Goal: Check status: Check status

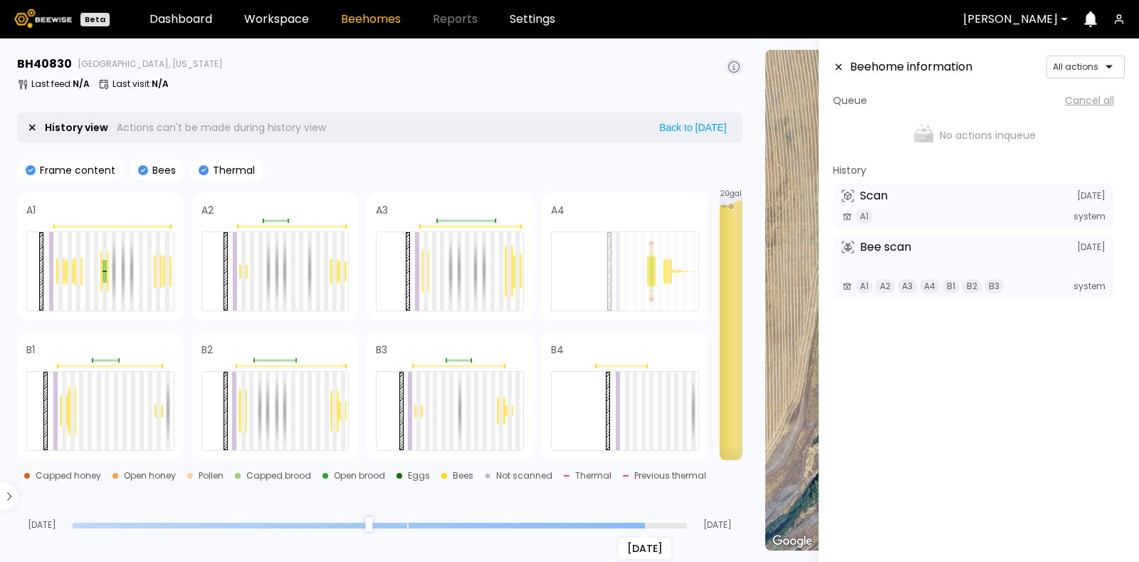
click at [644, 525] on input "range" at bounding box center [379, 526] width 615 height 6
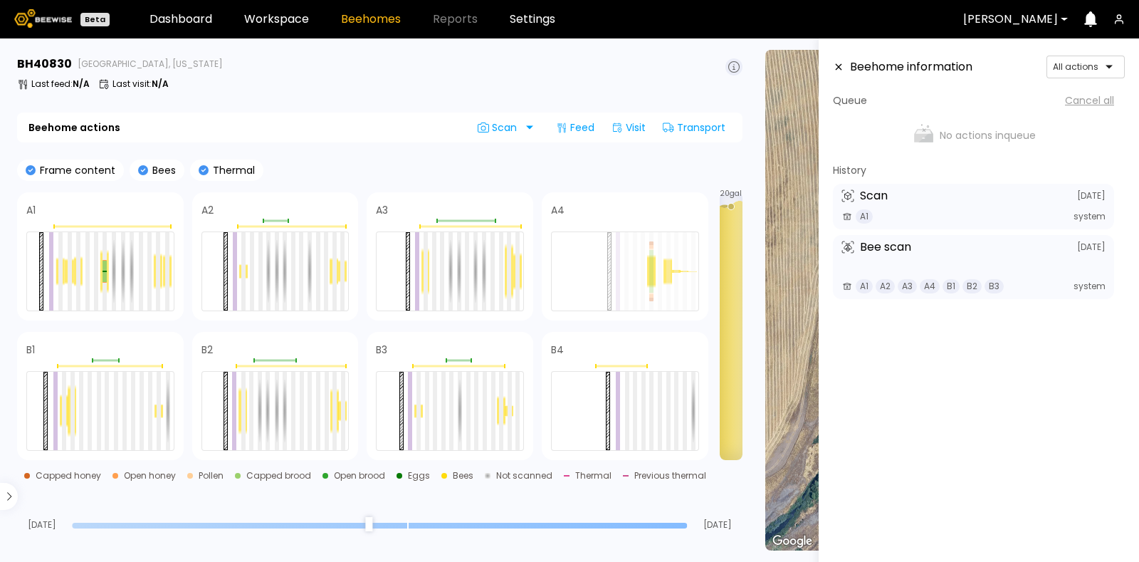
click at [684, 523] on input "range" at bounding box center [379, 526] width 615 height 6
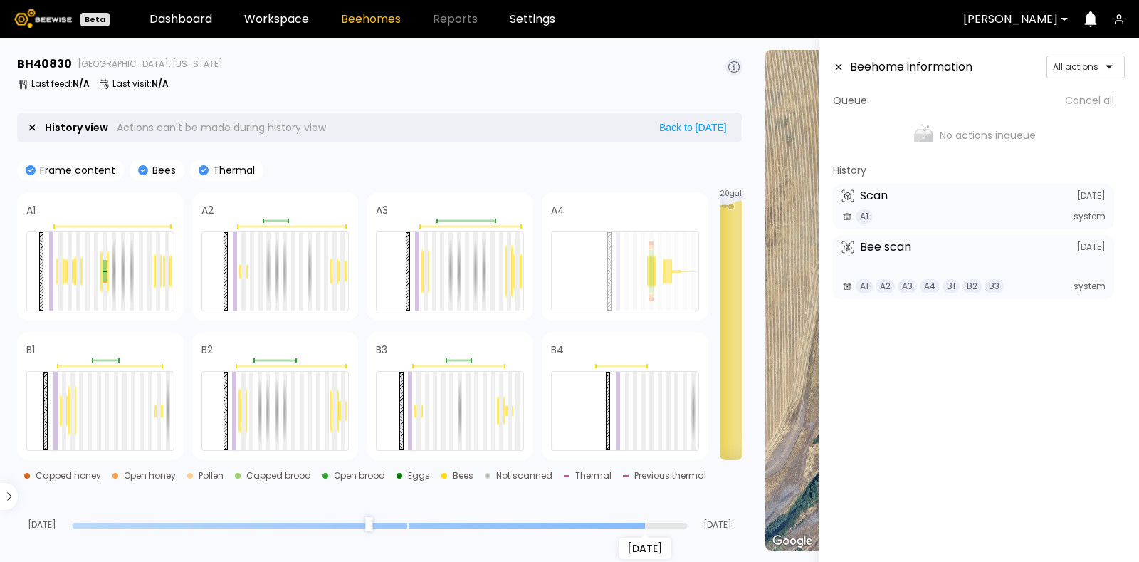
click at [646, 527] on input "range" at bounding box center [379, 526] width 615 height 6
click at [608, 523] on input "range" at bounding box center [379, 526] width 615 height 6
click at [563, 524] on input "range" at bounding box center [379, 526] width 615 height 6
click at [506, 528] on div "[DATE]" at bounding box center [379, 525] width 615 height 10
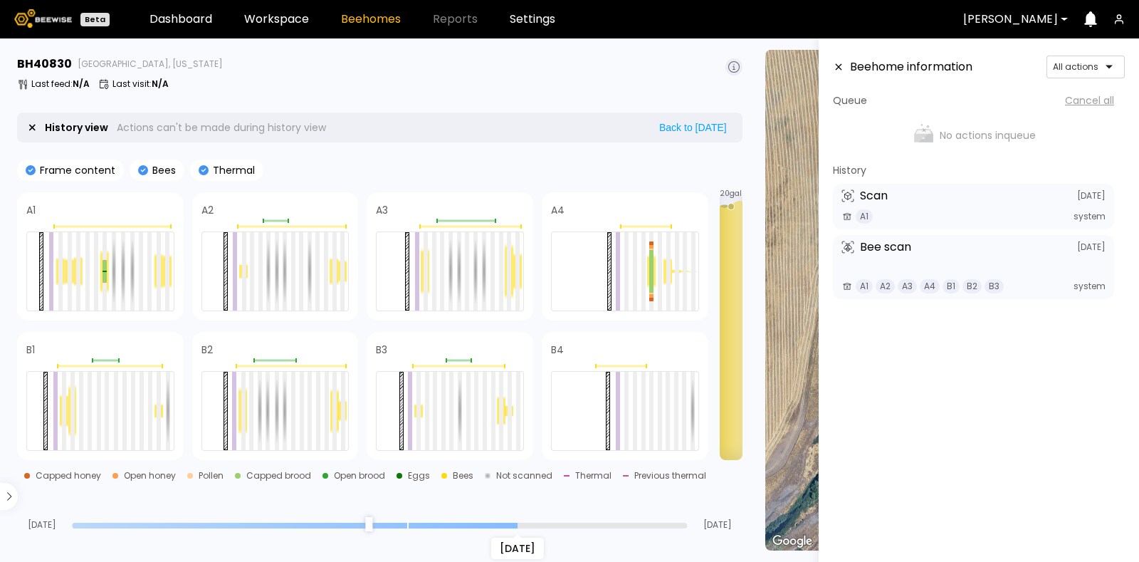
click at [516, 525] on input "range" at bounding box center [379, 526] width 615 height 6
click at [464, 525] on input "range" at bounding box center [379, 526] width 615 height 6
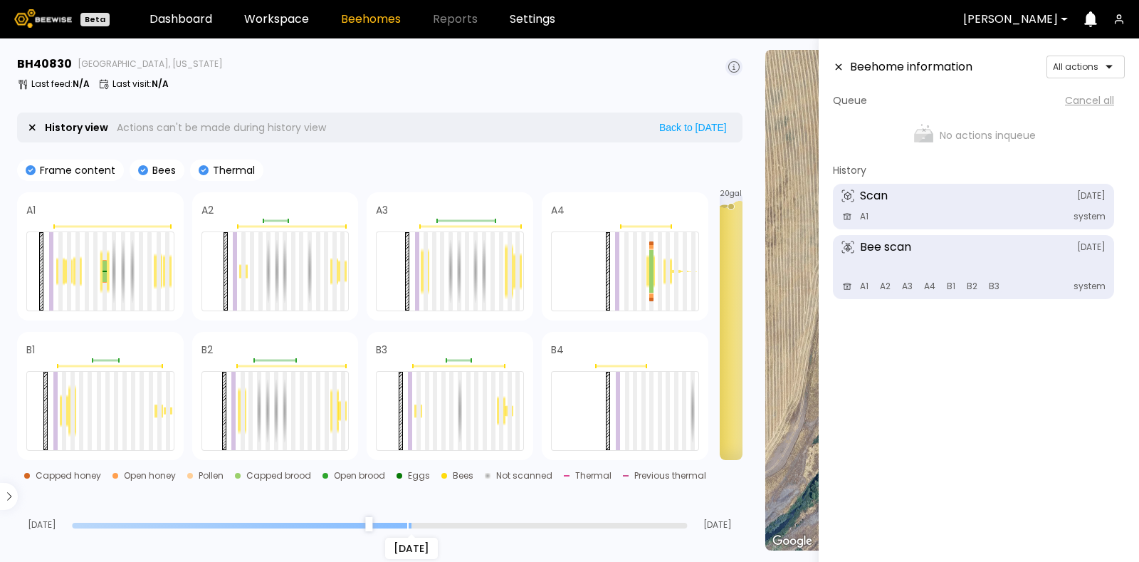
type input "**"
click at [417, 526] on input "range" at bounding box center [379, 526] width 615 height 6
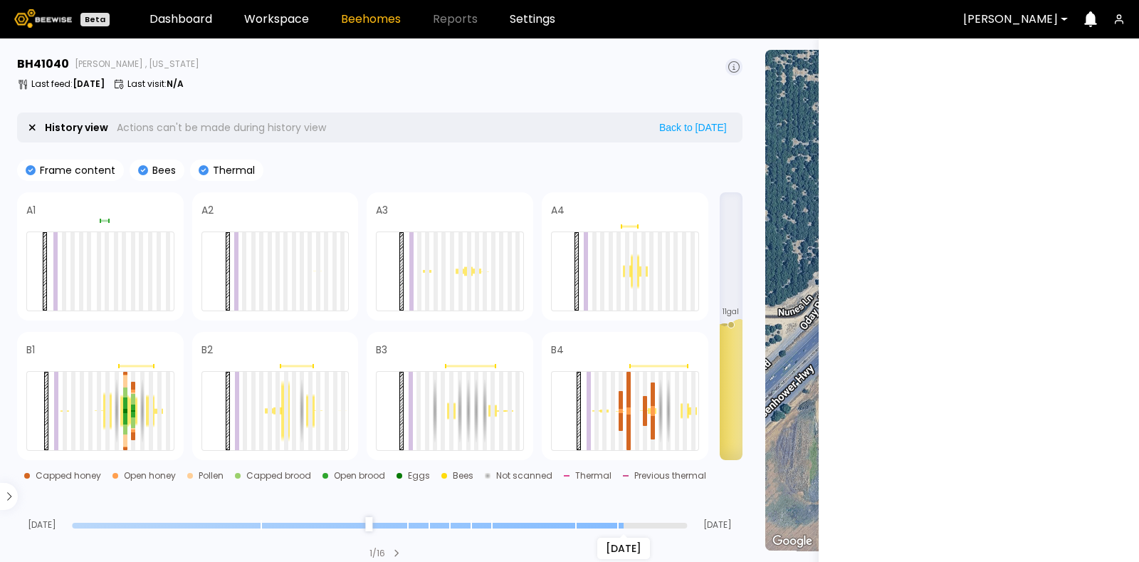
type input "*"
click at [619, 523] on input "range" at bounding box center [379, 526] width 615 height 6
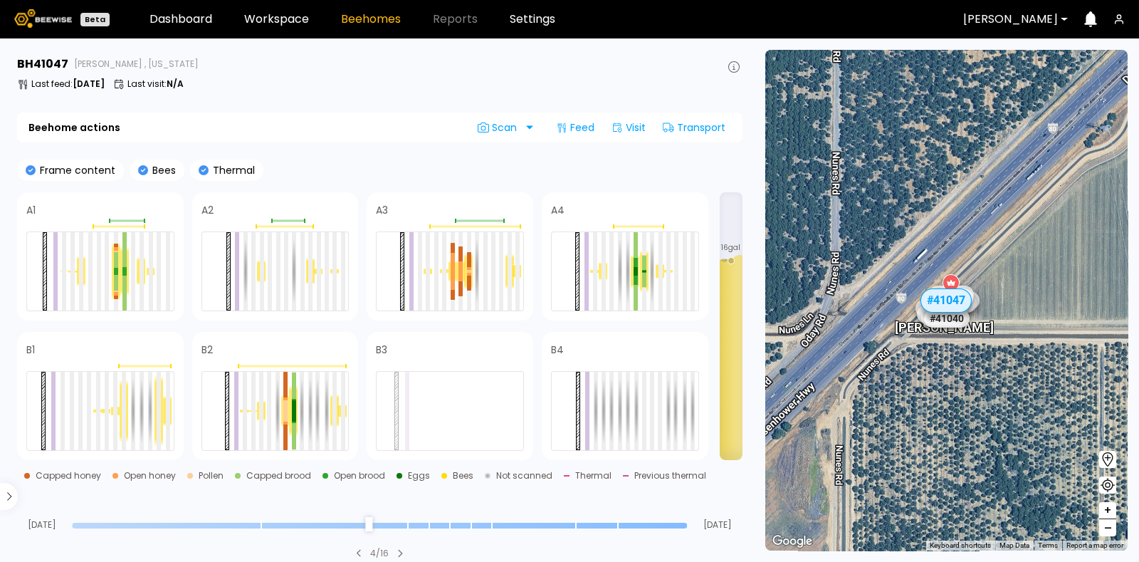
click at [1061, 14] on div "[PERSON_NAME]" at bounding box center [1010, 19] width 115 height 33
click at [122, 126] on div "Beehome actions Scan Feed Visit Transport" at bounding box center [380, 128] width 726 height 30
click at [637, 521] on div at bounding box center [379, 525] width 615 height 10
click at [633, 525] on input "range" at bounding box center [379, 526] width 615 height 6
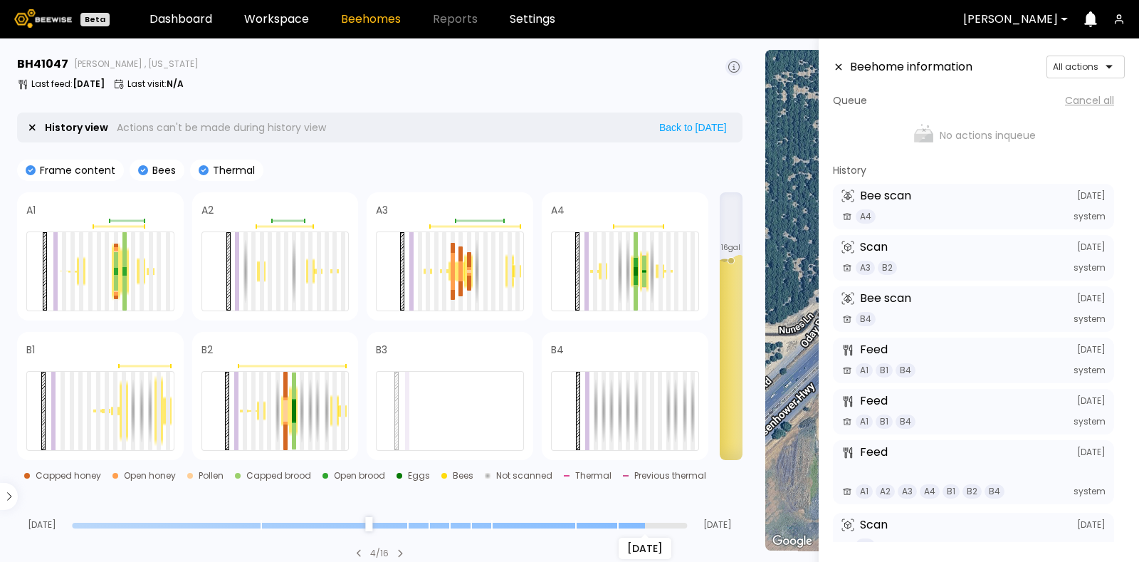
scroll to position [63, 0]
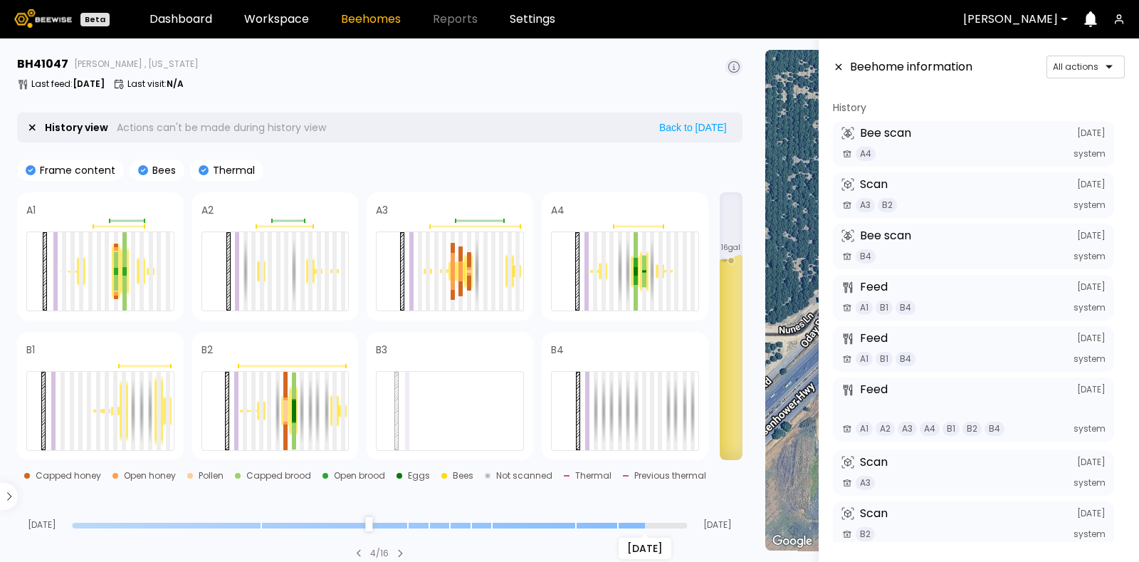
click at [620, 525] on input "range" at bounding box center [379, 526] width 615 height 6
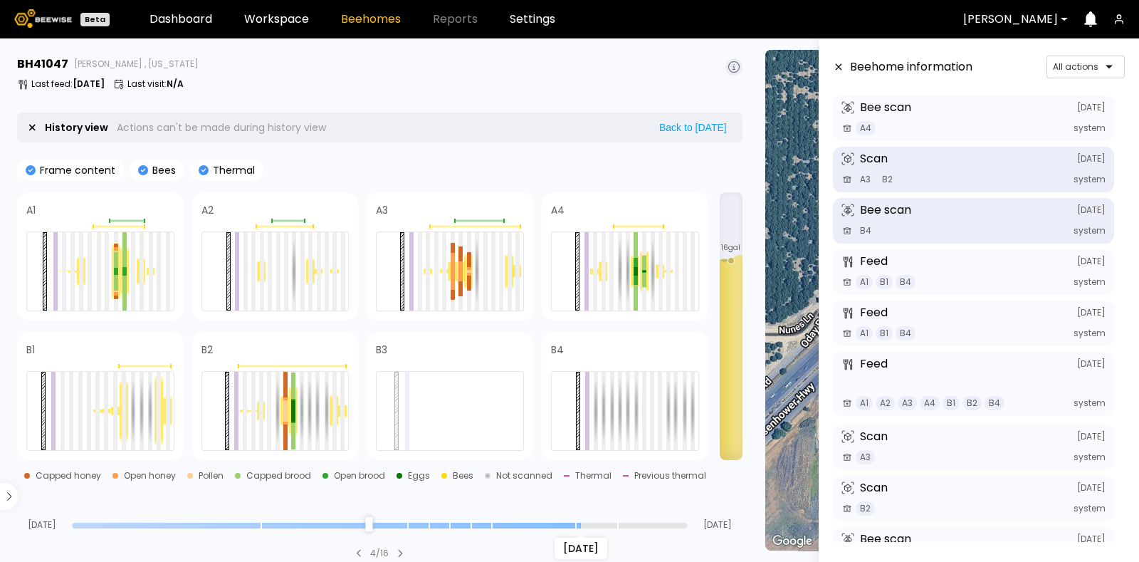
scroll to position [87, 0]
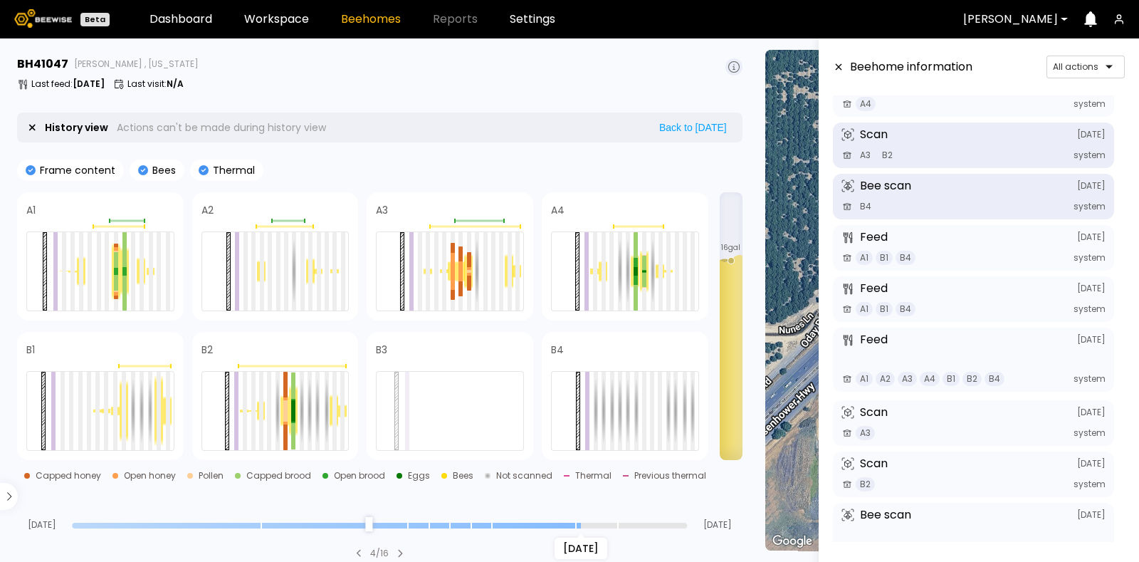
click at [582, 523] on input "range" at bounding box center [379, 526] width 615 height 6
click at [558, 521] on div "[DATE]" at bounding box center [379, 525] width 615 height 10
click at [595, 523] on input "range" at bounding box center [379, 526] width 615 height 6
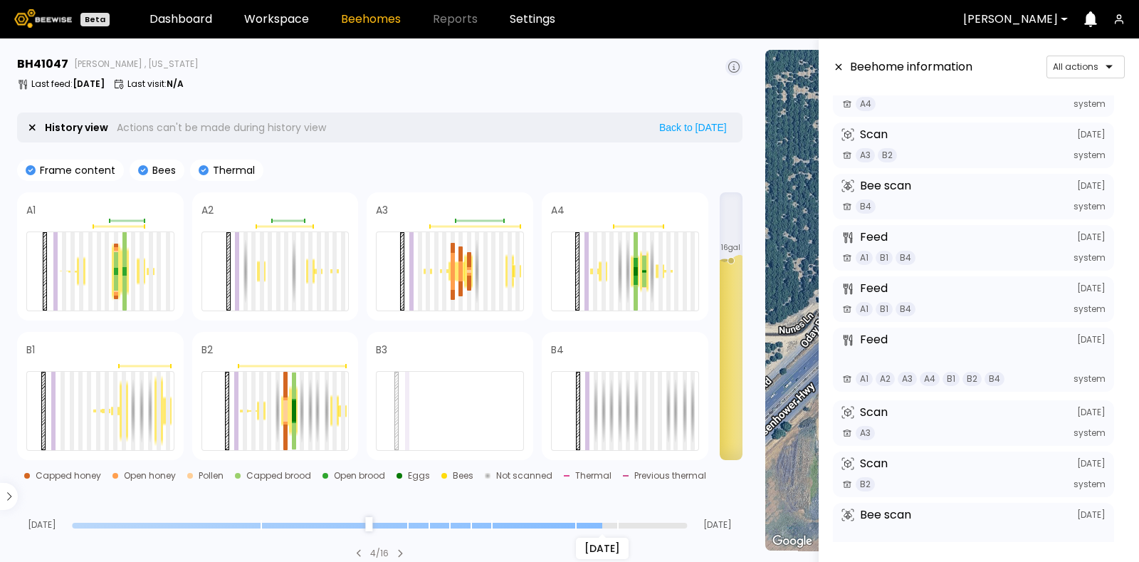
click at [559, 520] on div "Sep 02" at bounding box center [379, 525] width 615 height 10
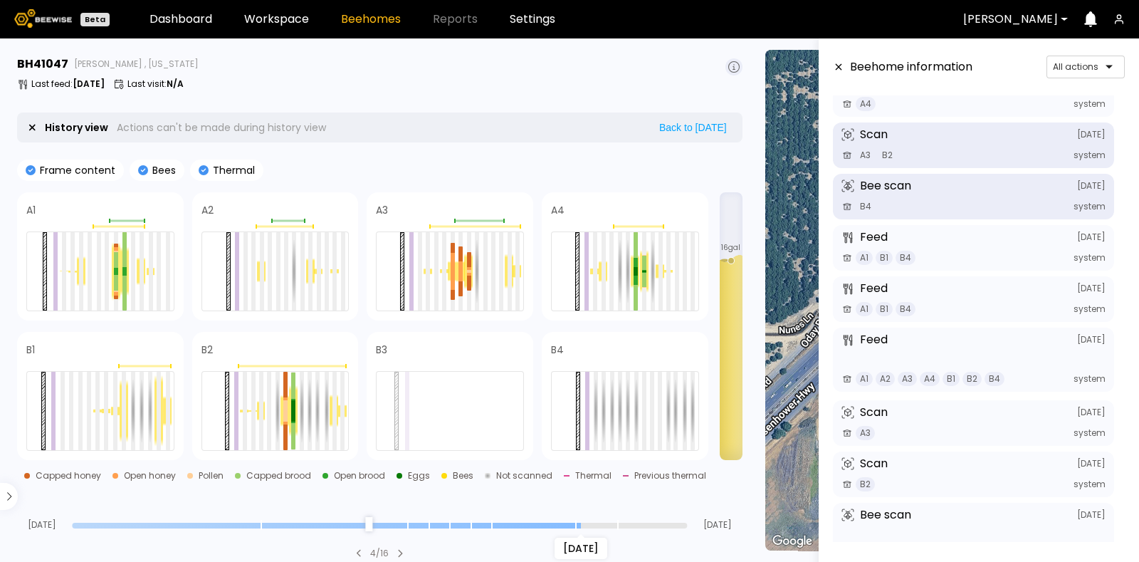
click at [580, 524] on input "range" at bounding box center [379, 526] width 615 height 6
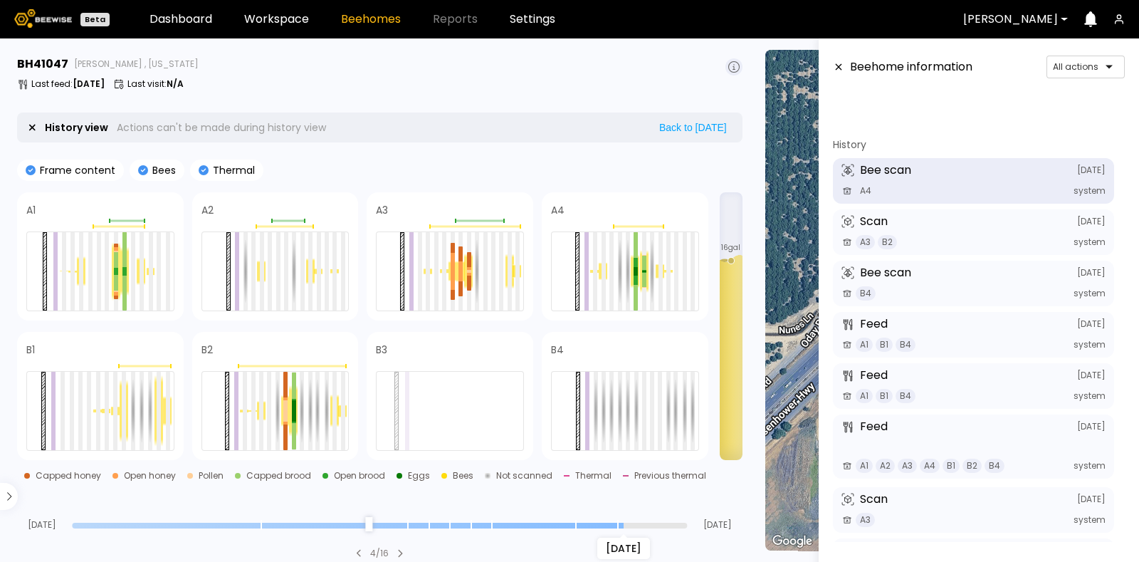
scroll to position [63, 0]
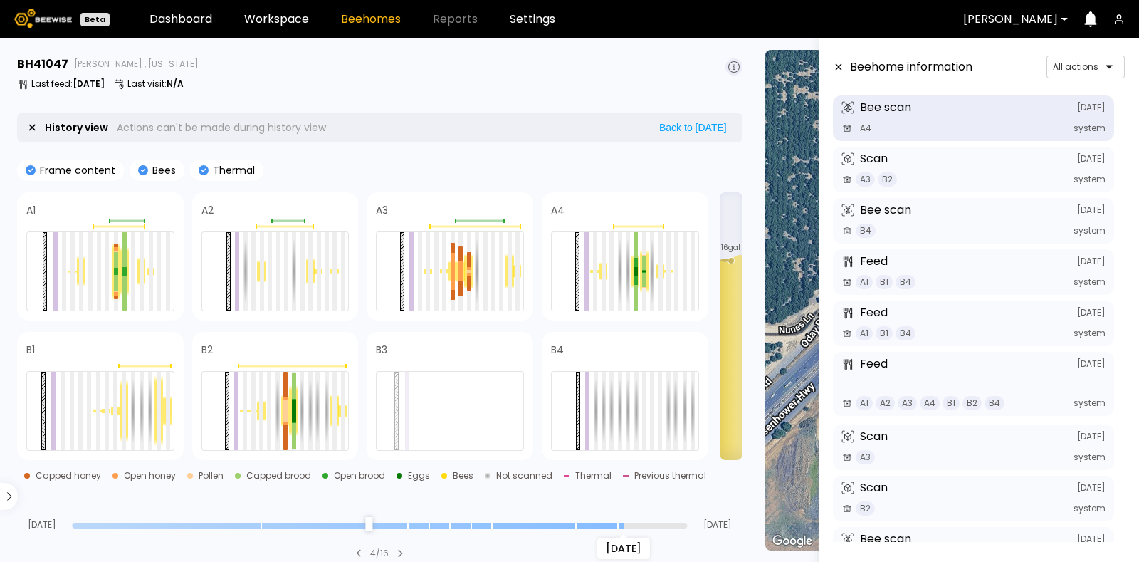
click at [611, 523] on input "range" at bounding box center [379, 526] width 615 height 6
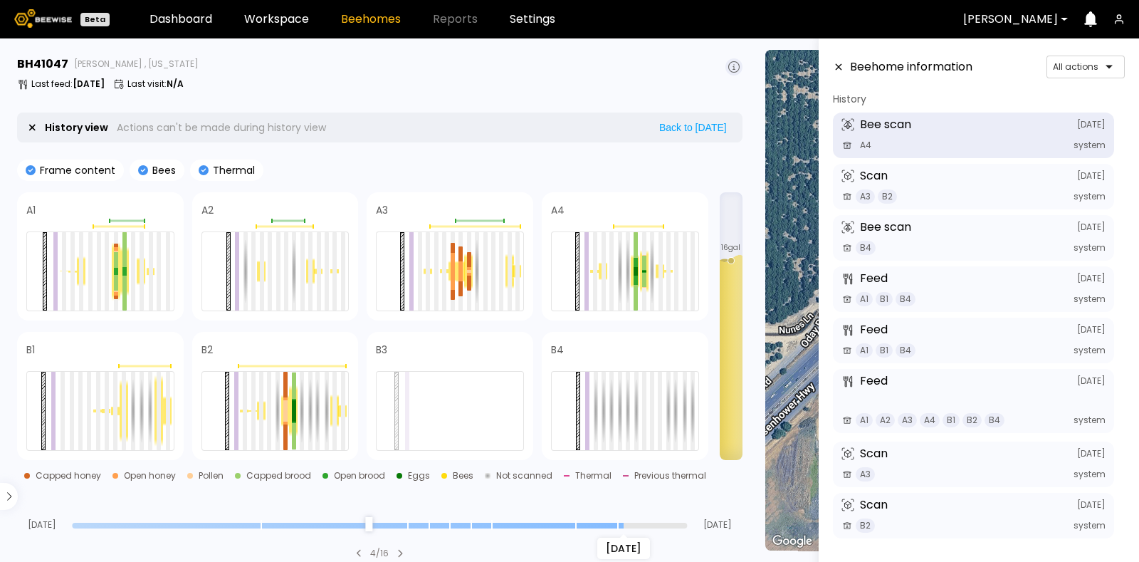
scroll to position [0, 0]
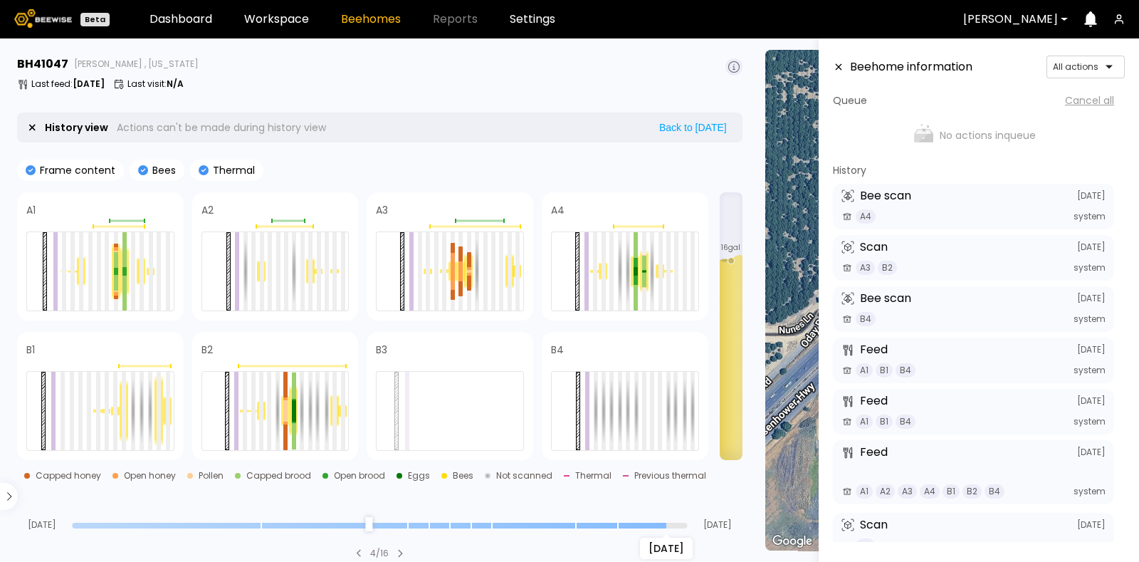
click at [654, 525] on input "range" at bounding box center [379, 526] width 615 height 6
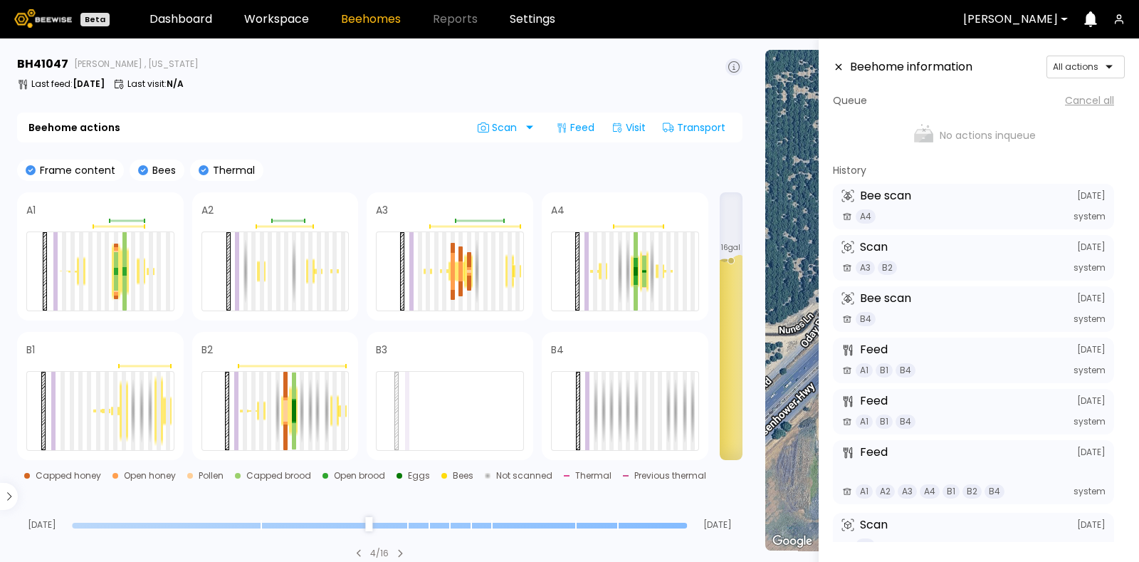
type input "*"
click at [685, 525] on input "range" at bounding box center [379, 526] width 615 height 6
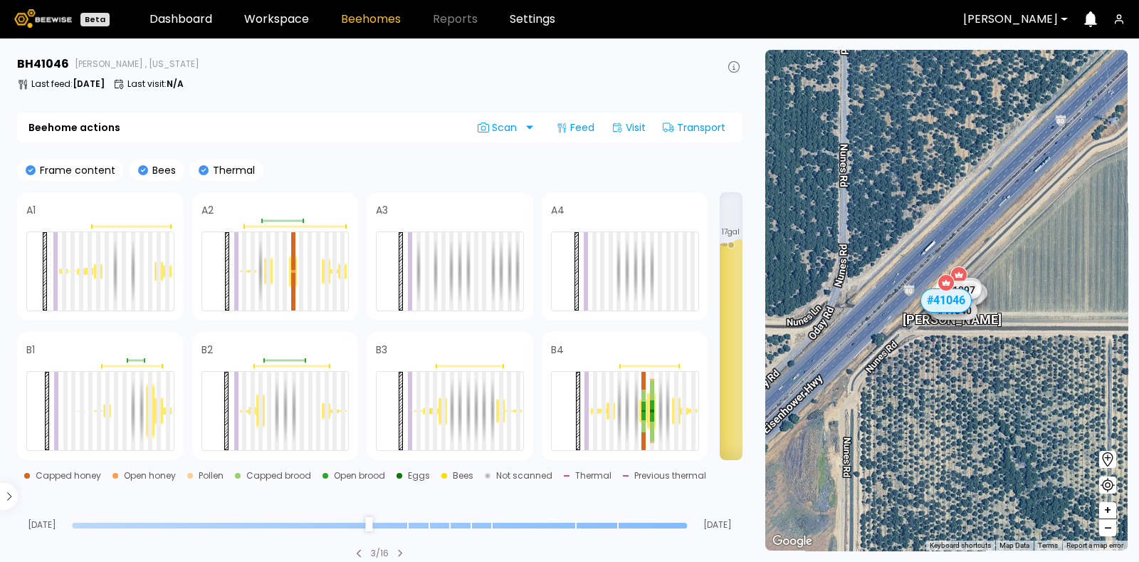
click at [673, 528] on section "BH 41046 [PERSON_NAME] , [US_STATE] Last feed : [DATE] Last visit : N/A Beehome…" at bounding box center [381, 299] width 745 height 523
type input "*"
click at [671, 526] on input "range" at bounding box center [379, 526] width 615 height 6
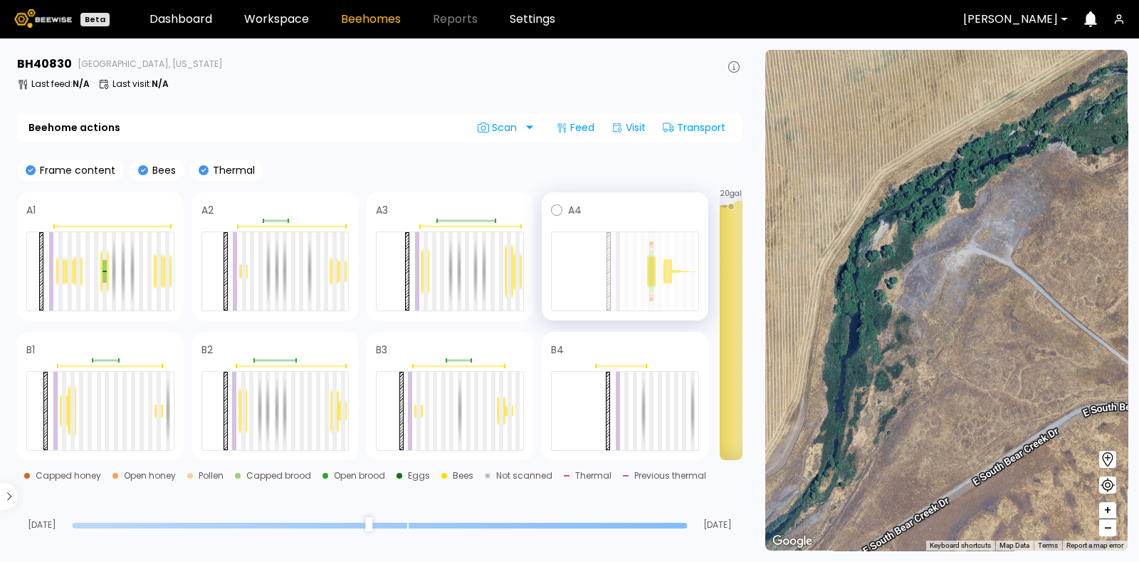
click at [652, 268] on div at bounding box center [651, 260] width 4 height 21
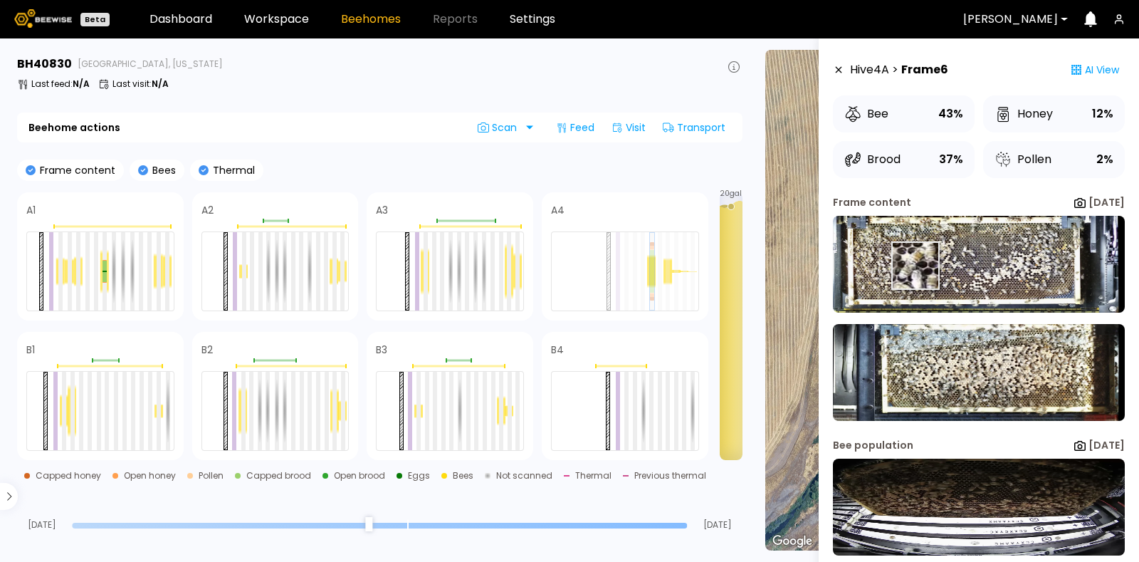
click at [915, 266] on img at bounding box center [979, 264] width 292 height 97
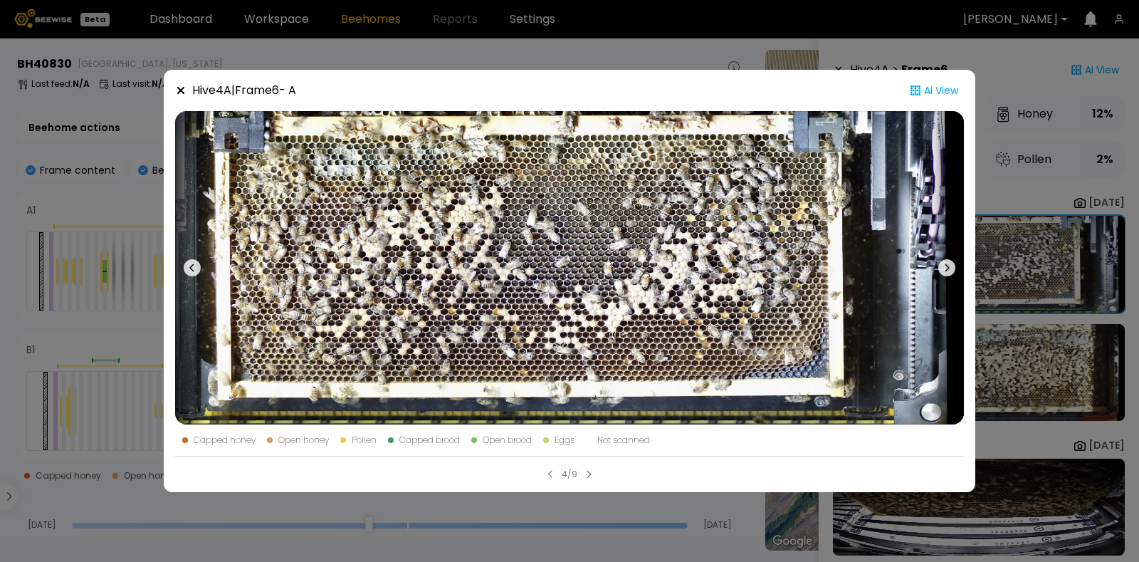
click at [943, 269] on icon at bounding box center [946, 267] width 17 height 17
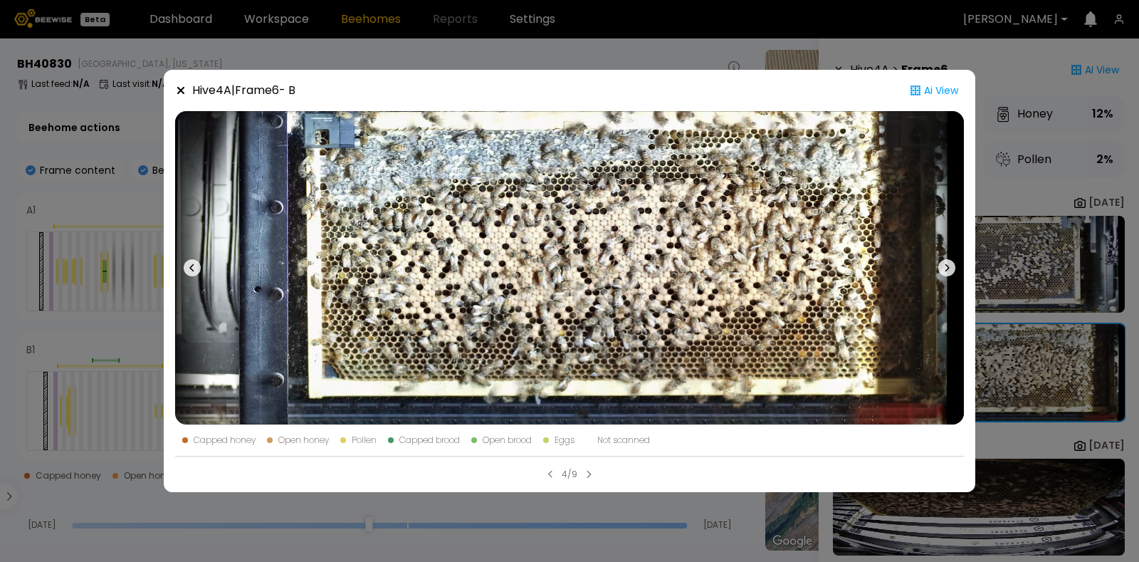
click at [182, 93] on icon at bounding box center [180, 90] width 7 height 7
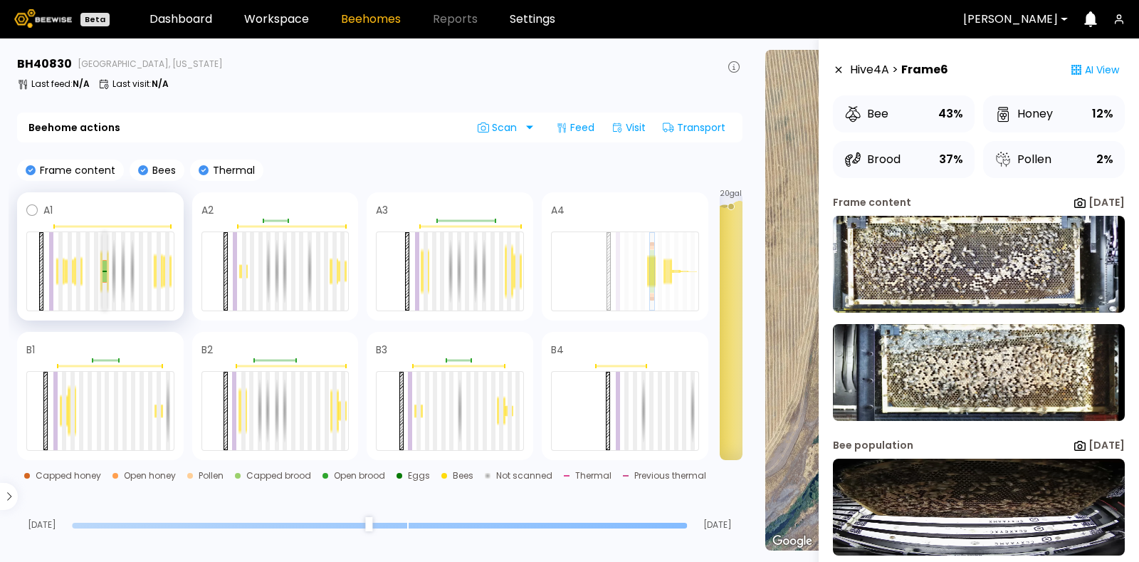
click at [103, 268] on div at bounding box center [105, 266] width 4 height 10
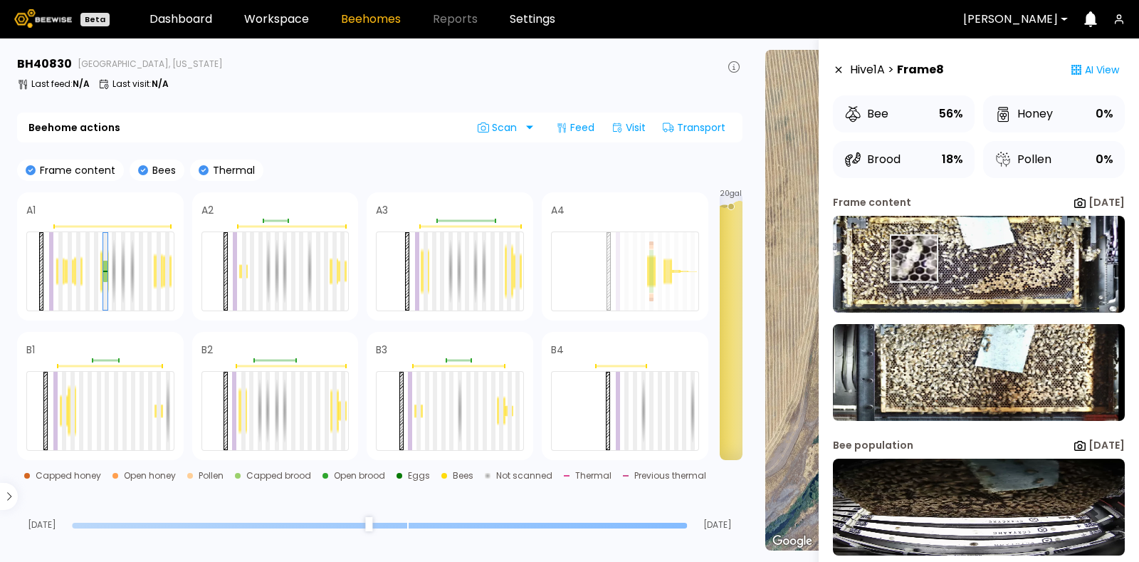
click at [914, 258] on img at bounding box center [979, 264] width 292 height 97
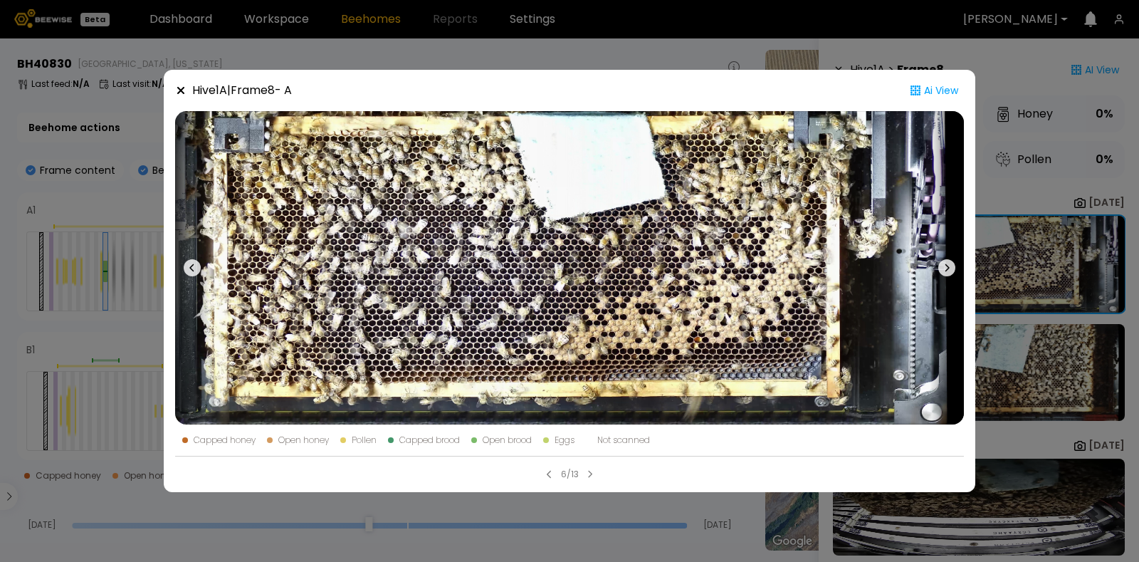
click at [942, 263] on icon at bounding box center [946, 267] width 17 height 17
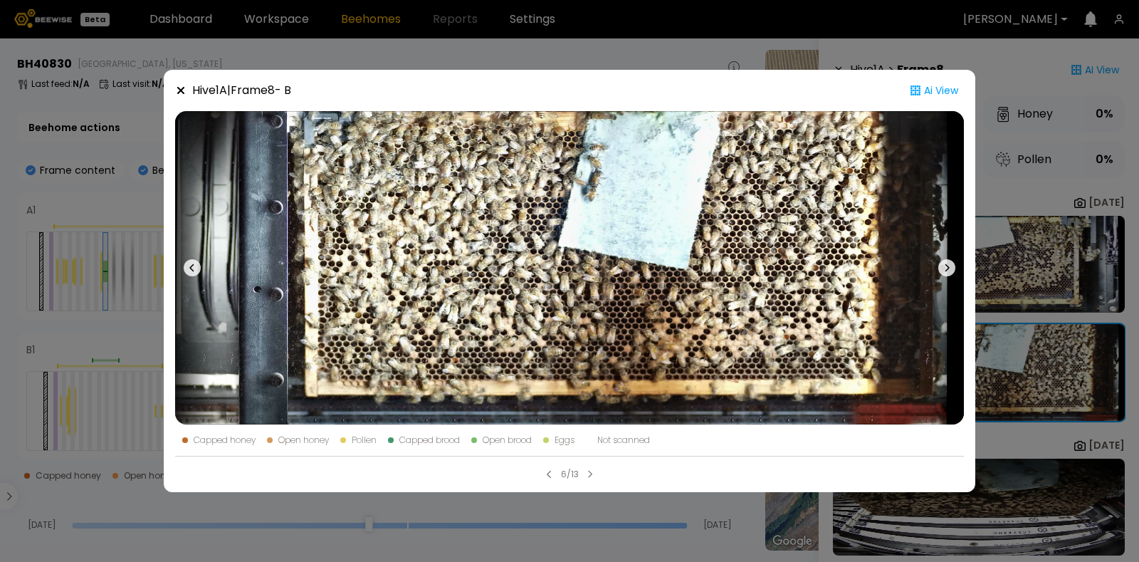
click at [178, 90] on icon at bounding box center [180, 90] width 11 height 11
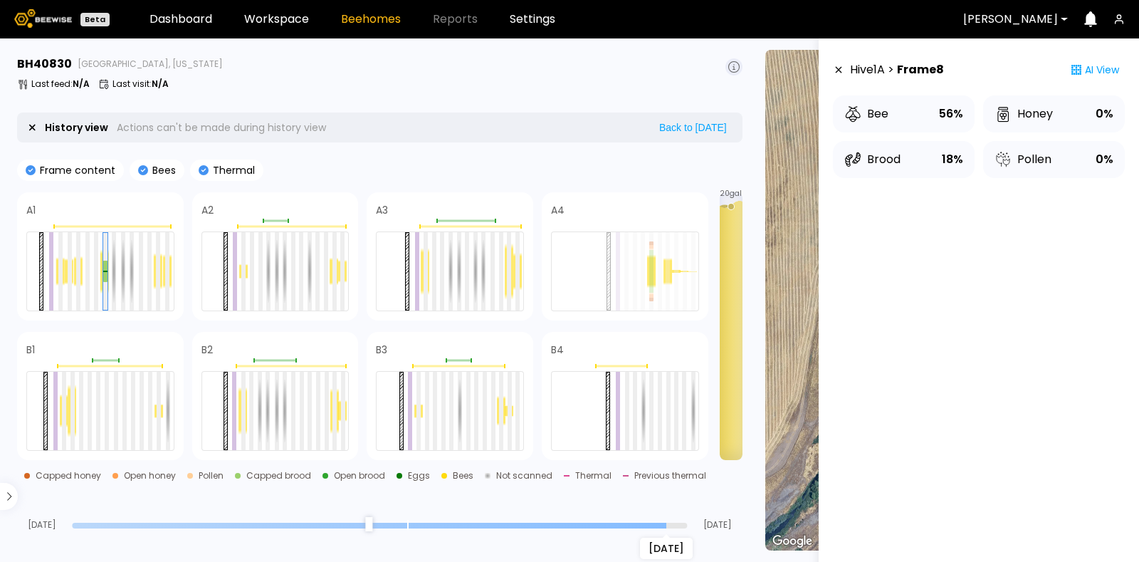
click at [659, 525] on input "range" at bounding box center [379, 526] width 615 height 6
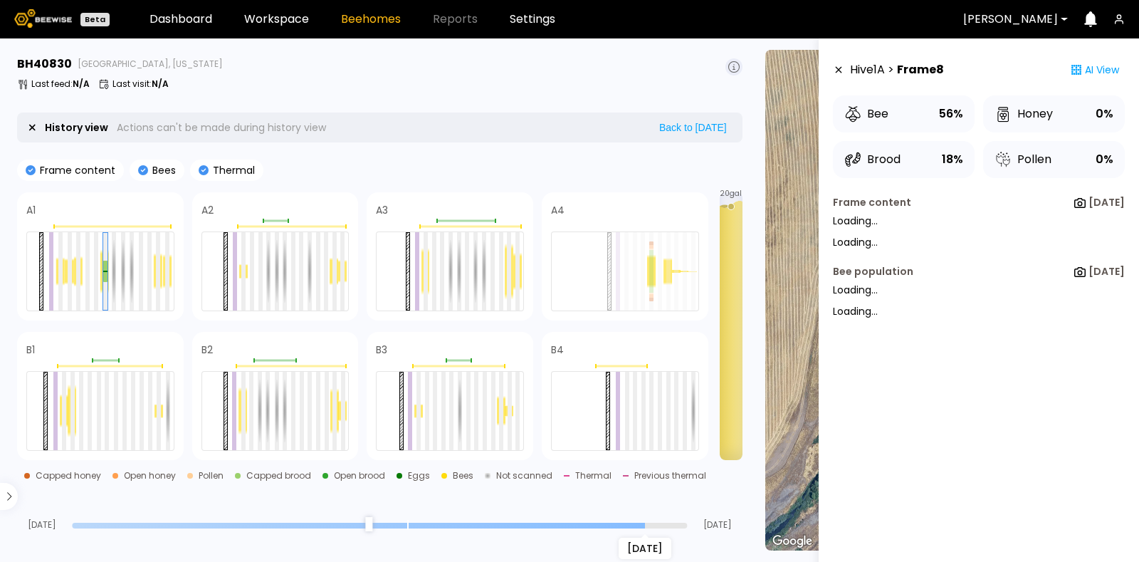
click at [637, 523] on input "range" at bounding box center [379, 526] width 615 height 6
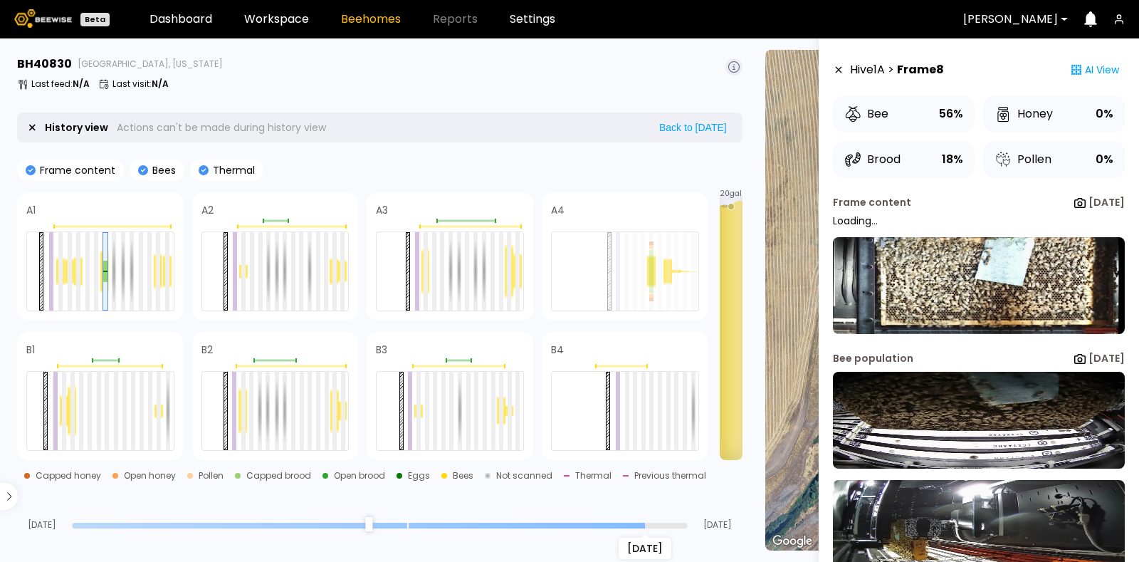
click at [611, 521] on div "Sep 04" at bounding box center [379, 525] width 615 height 10
click at [603, 523] on input "range" at bounding box center [379, 526] width 615 height 6
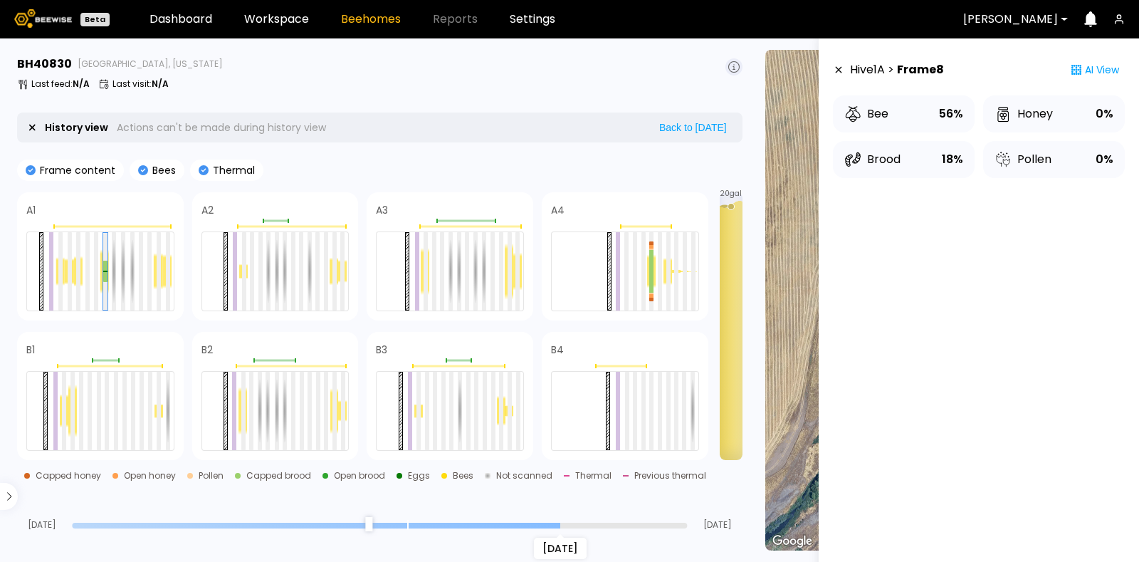
click at [567, 523] on input "range" at bounding box center [379, 526] width 615 height 6
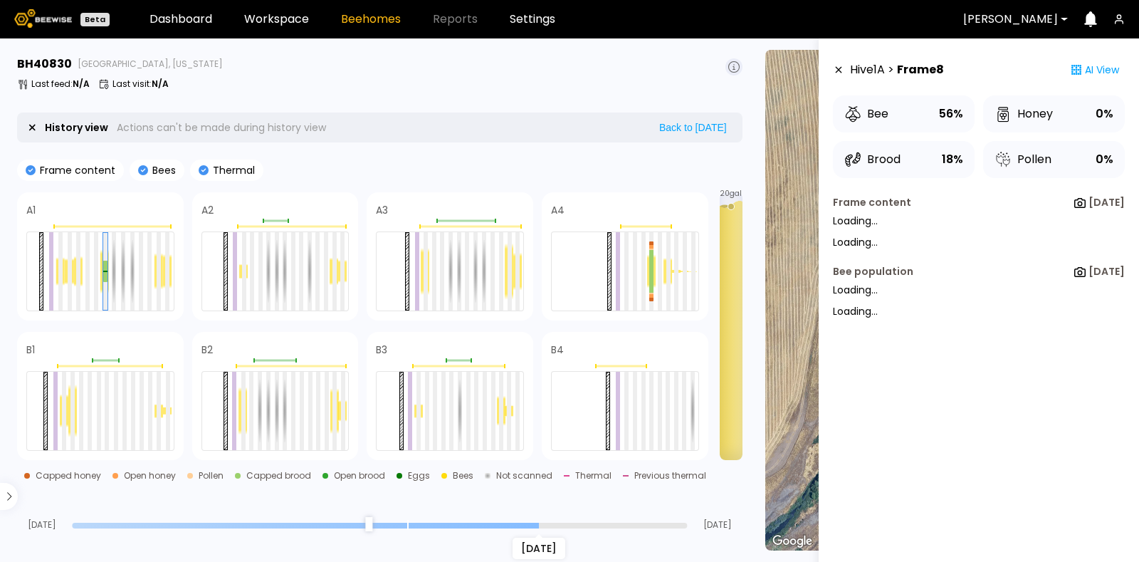
click at [528, 525] on input "range" at bounding box center [379, 526] width 615 height 6
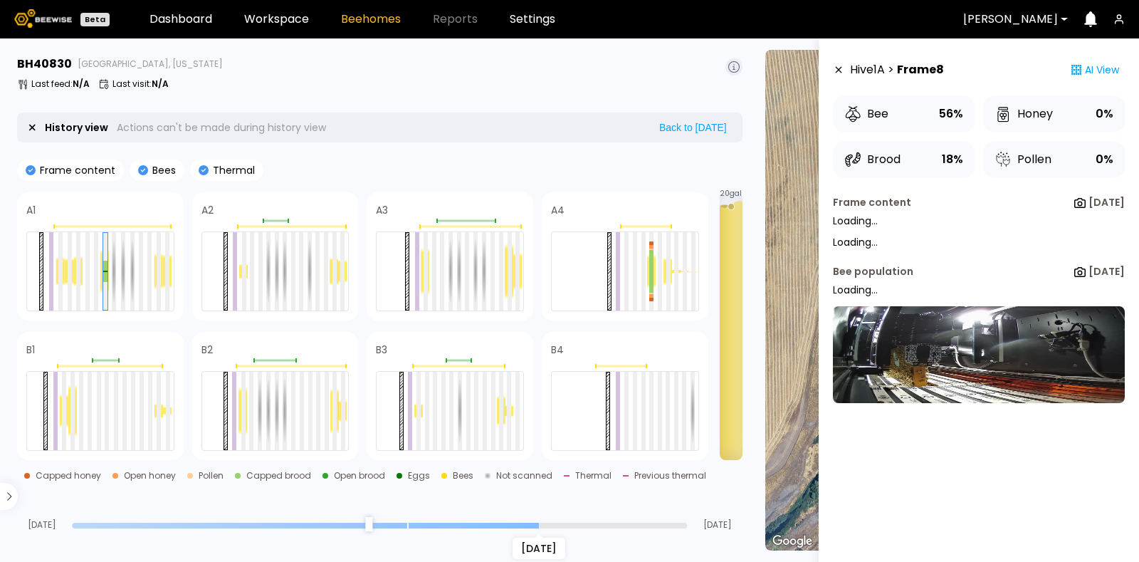
click at [506, 521] on div "Aug 30" at bounding box center [379, 525] width 615 height 10
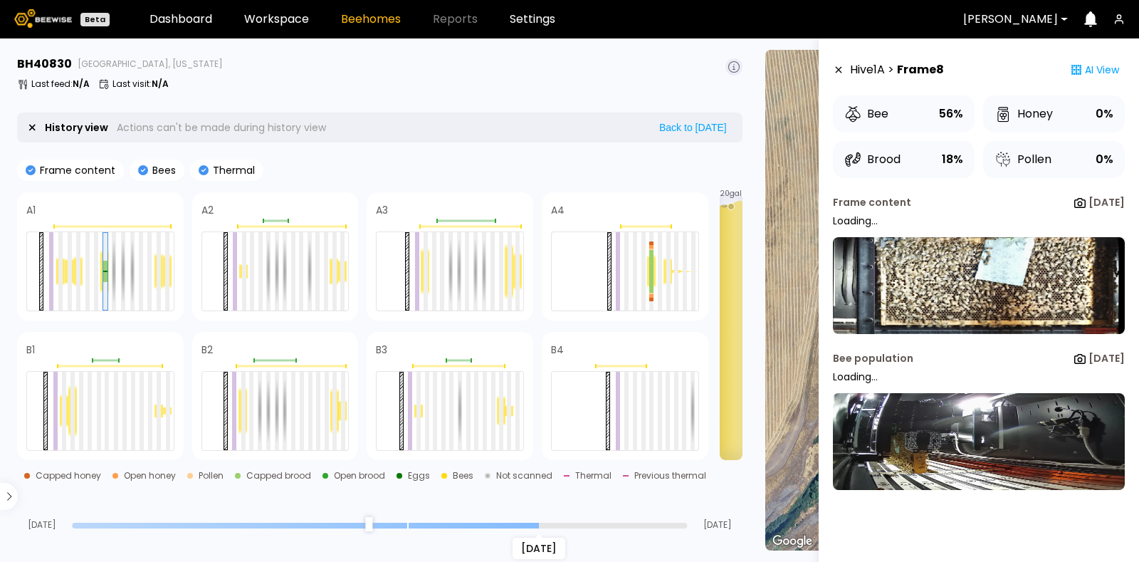
click at [491, 523] on input "range" at bounding box center [379, 526] width 615 height 6
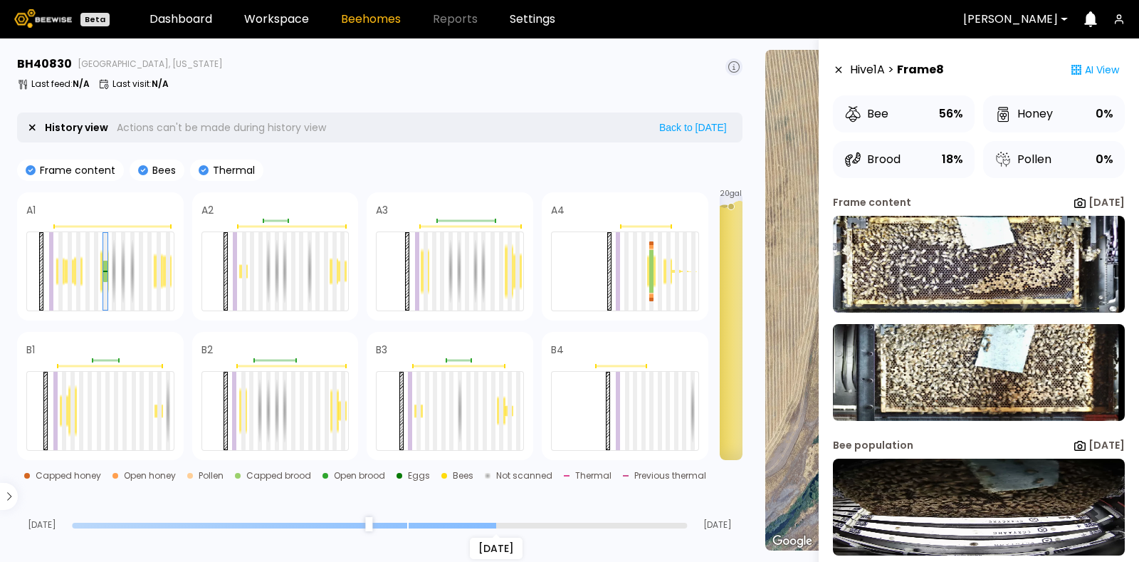
click at [578, 525] on input "range" at bounding box center [379, 526] width 615 height 6
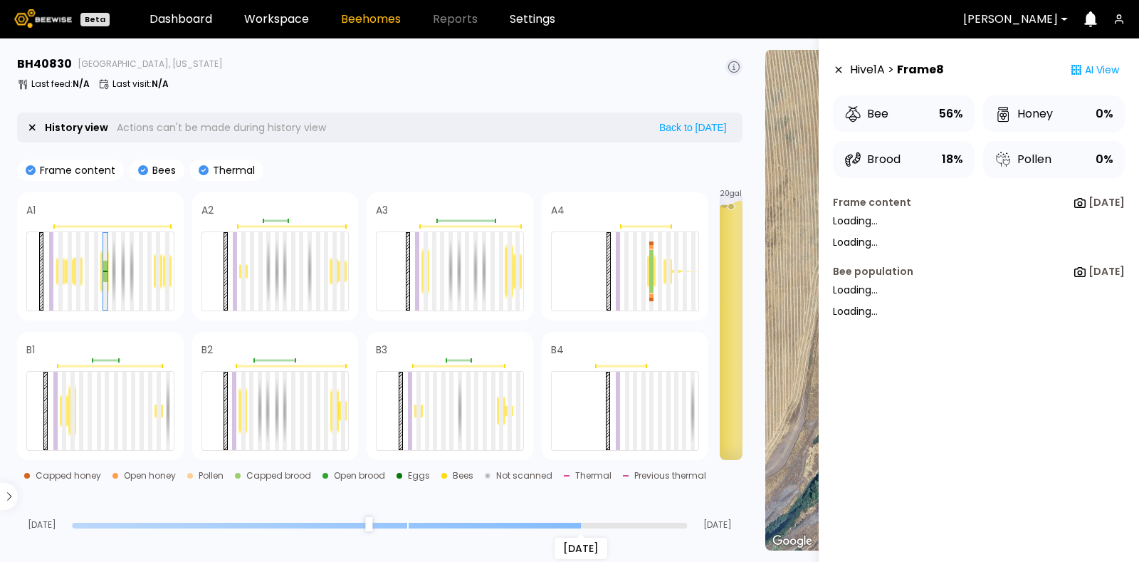
click at [624, 520] on div "Sep 01" at bounding box center [379, 525] width 615 height 10
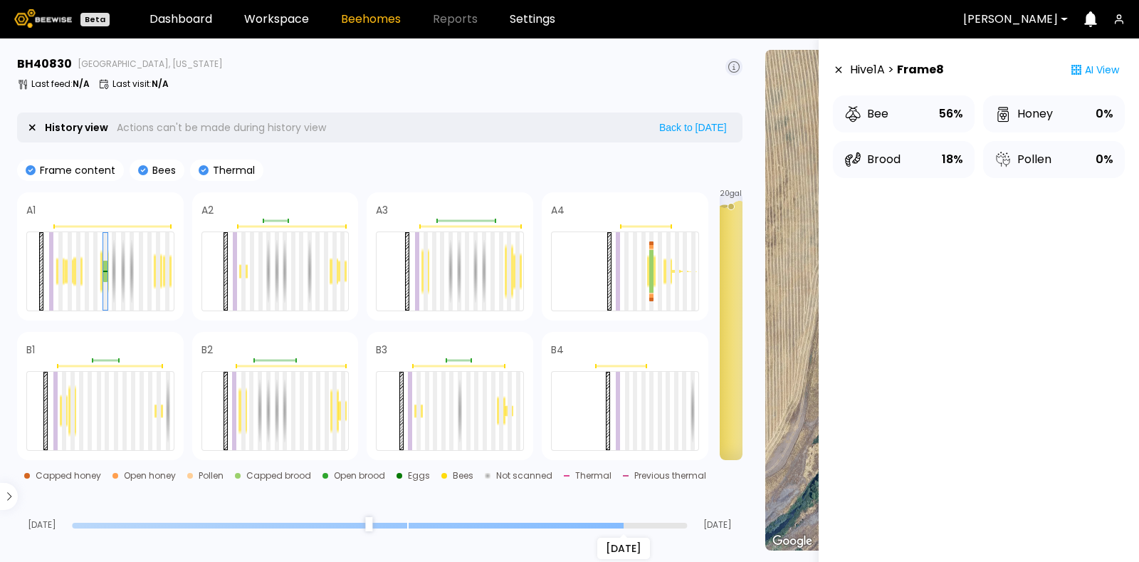
click at [627, 526] on input "range" at bounding box center [379, 526] width 615 height 6
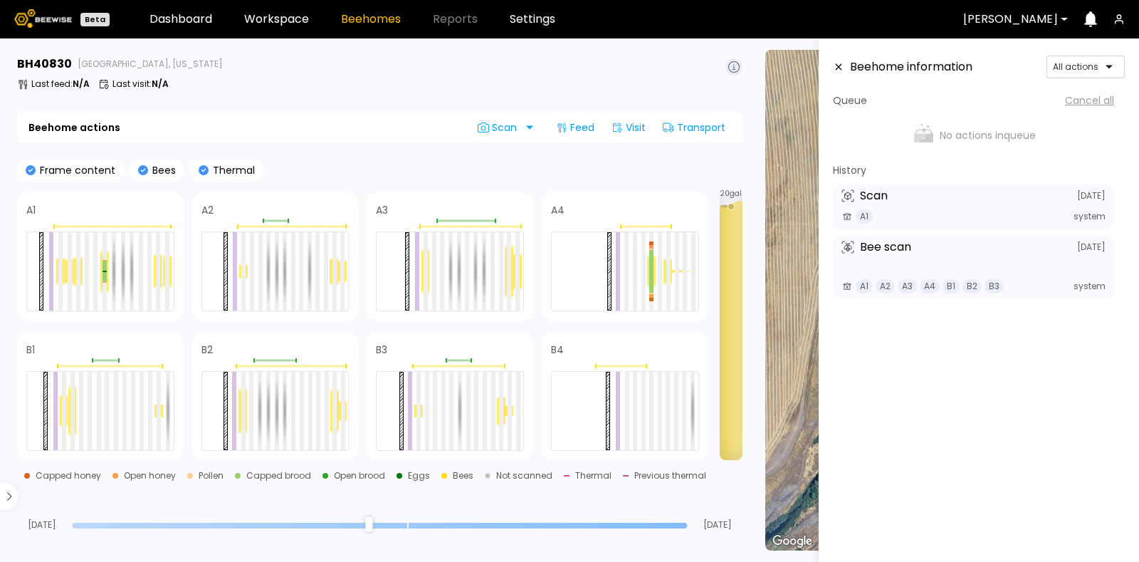
type input "*"
click at [675, 523] on input "range" at bounding box center [379, 526] width 615 height 6
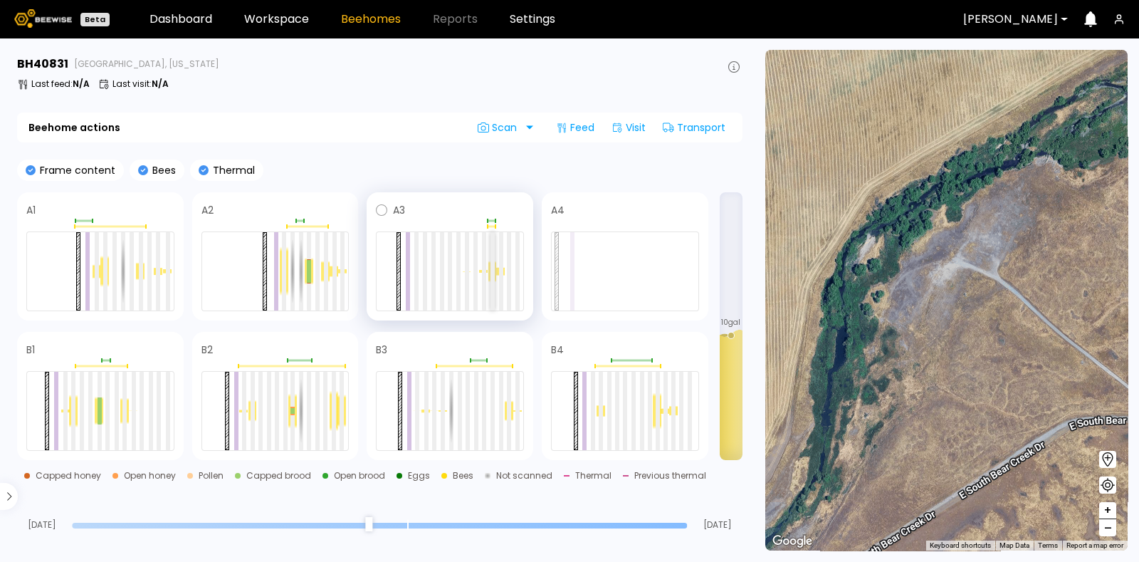
click at [491, 274] on div at bounding box center [493, 271] width 4 height 78
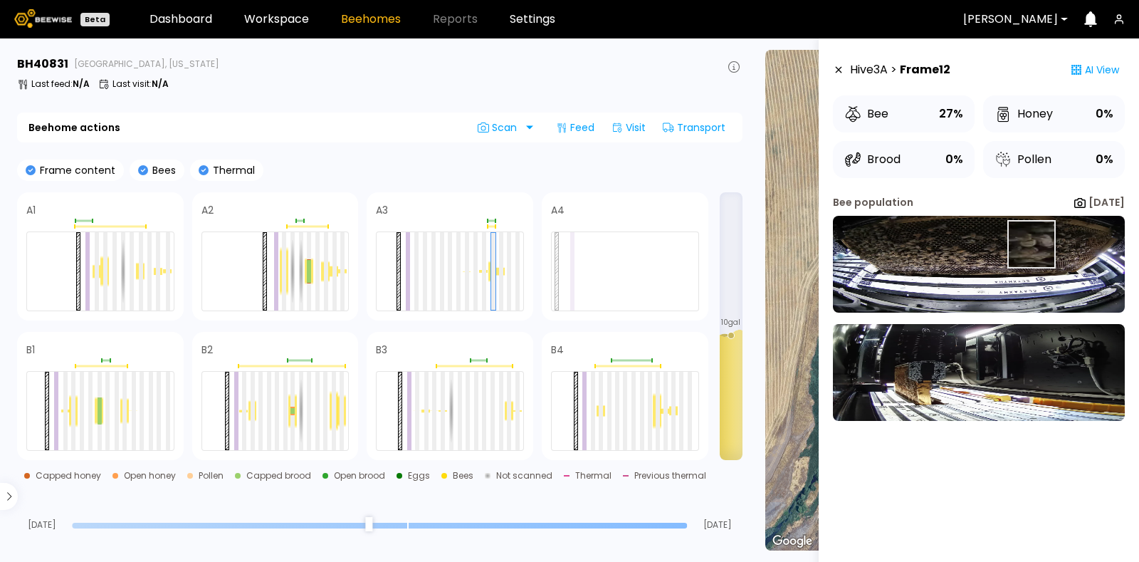
click at [1030, 244] on img at bounding box center [979, 264] width 292 height 97
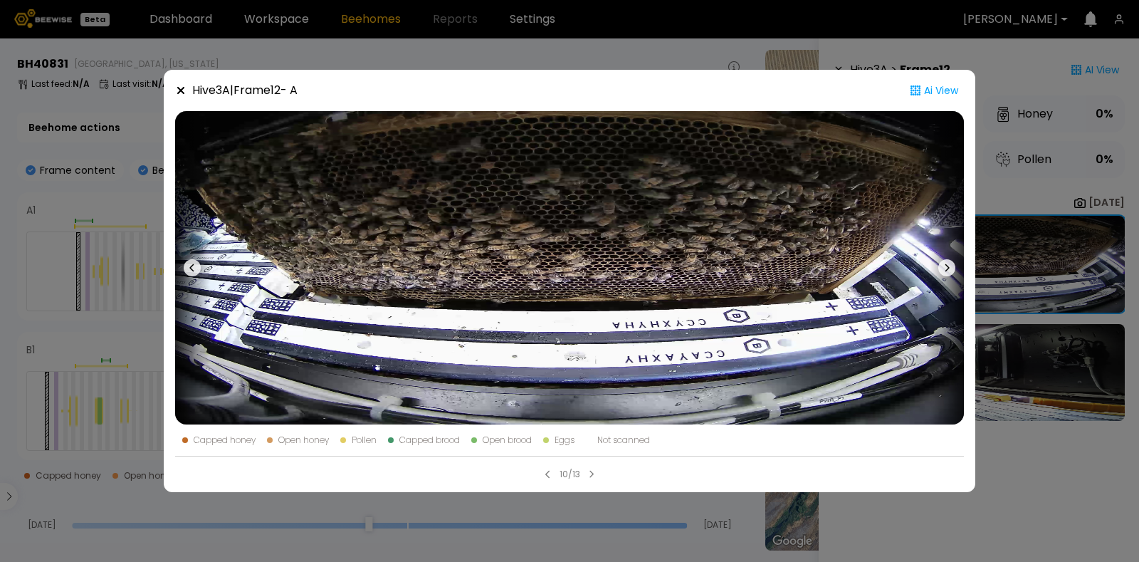
click at [1024, 234] on div "Hive 3 A | Frame 12 - A Ai View Capped honey Open honey Pollen Capped brood Ope…" at bounding box center [569, 281] width 1139 height 562
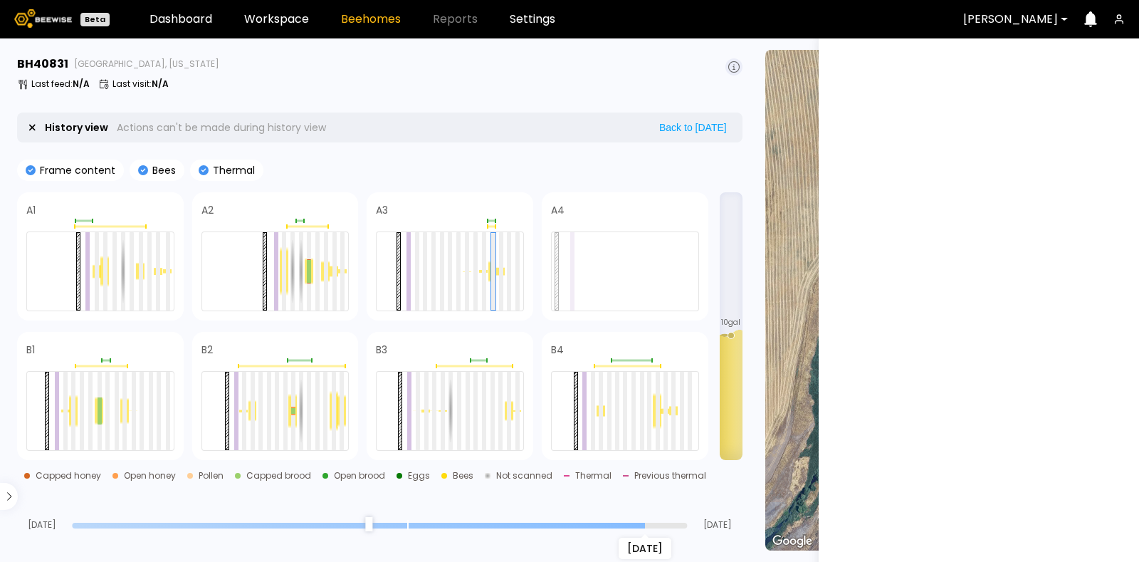
click at [645, 523] on input "range" at bounding box center [379, 526] width 615 height 6
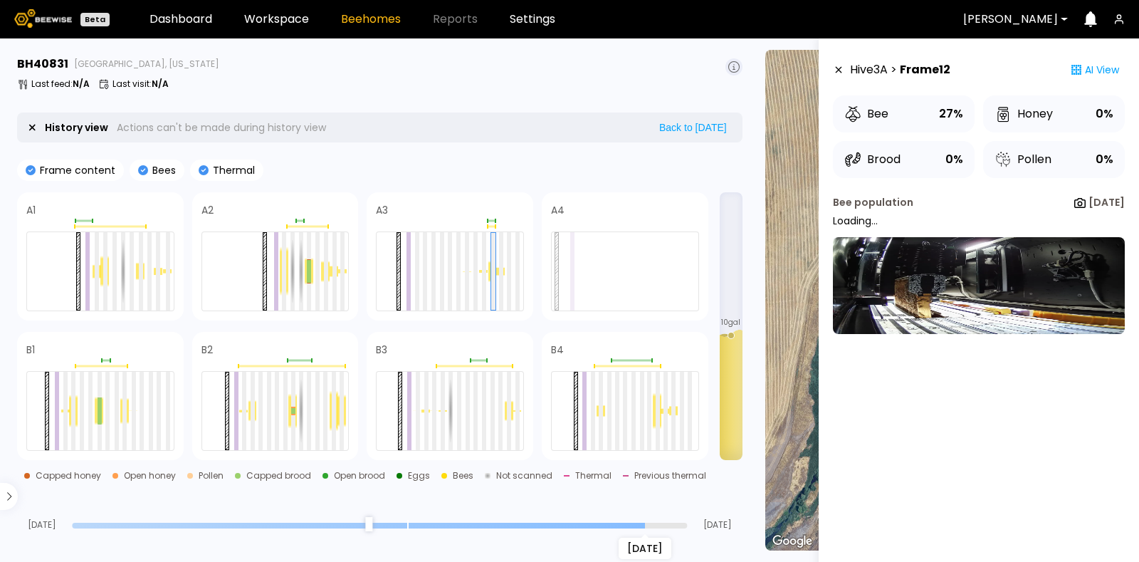
click at [609, 518] on div "[DATE] Sep [DATE]" at bounding box center [380, 510] width 726 height 38
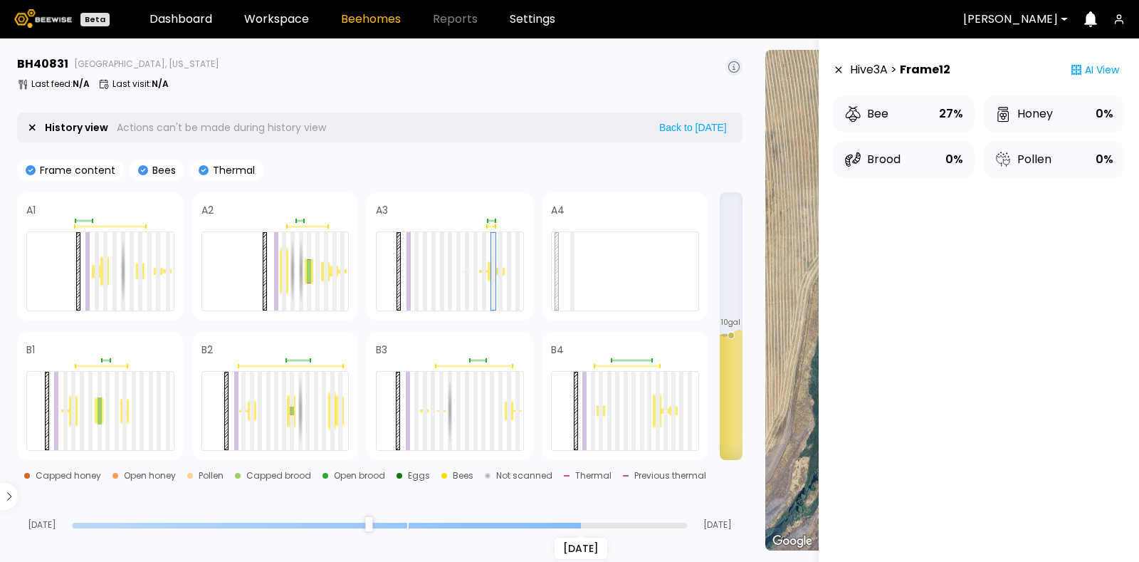
click at [584, 524] on input "range" at bounding box center [379, 526] width 615 height 6
click at [550, 525] on input "range" at bounding box center [379, 526] width 615 height 6
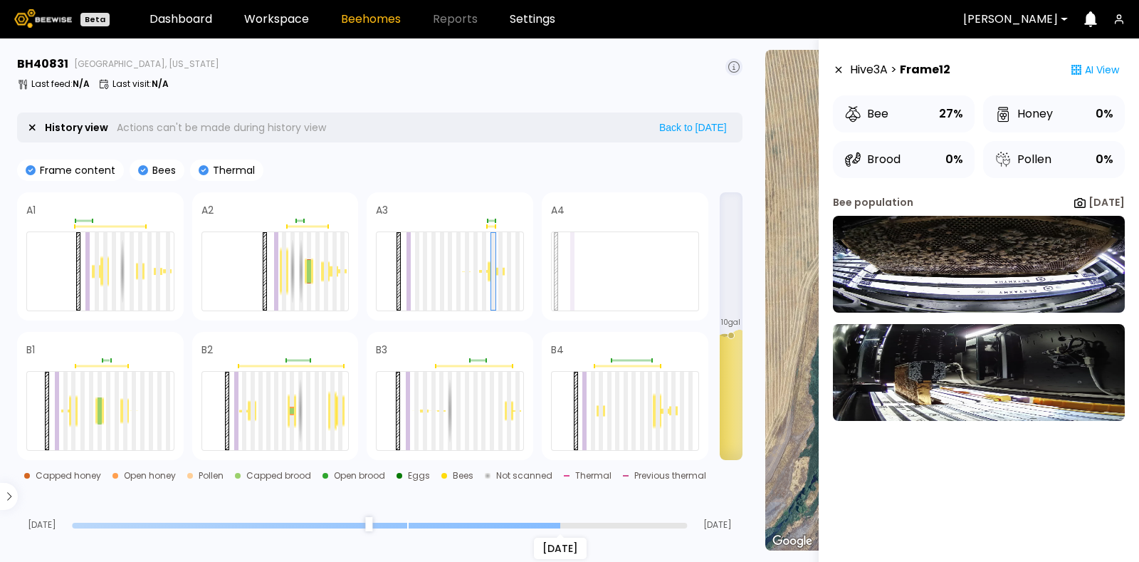
click at [527, 520] on div "[DATE]" at bounding box center [379, 525] width 615 height 10
click at [525, 525] on input "range" at bounding box center [379, 526] width 615 height 6
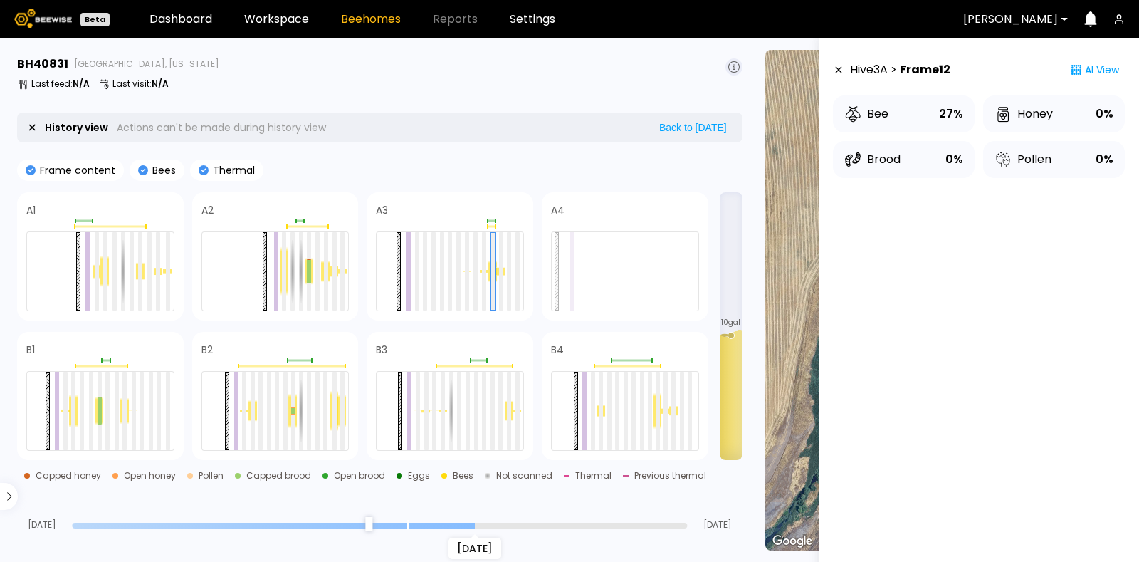
click at [475, 523] on input "range" at bounding box center [379, 526] width 615 height 6
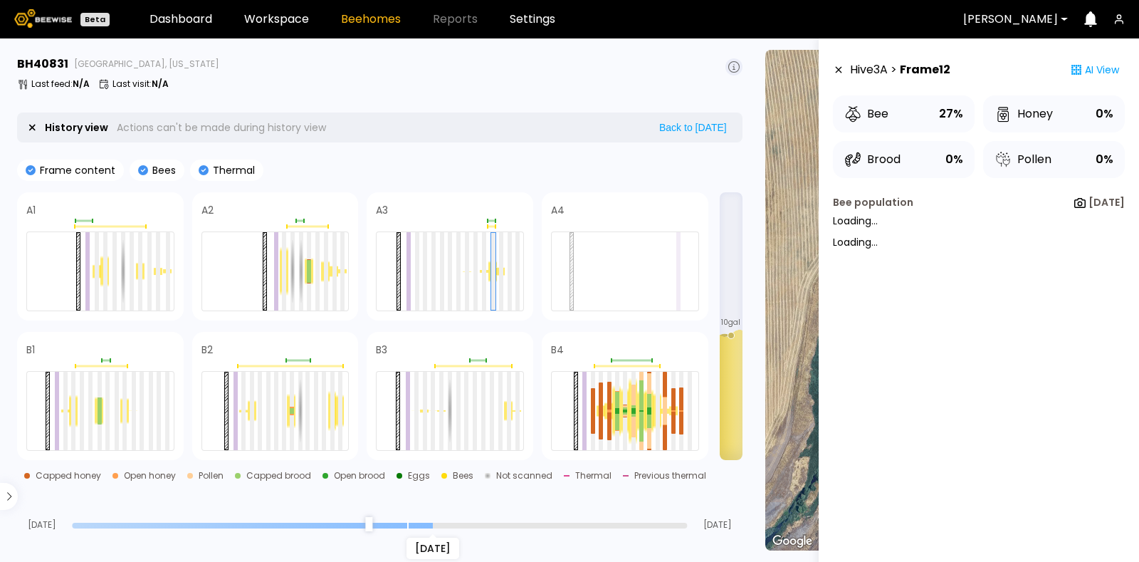
click at [439, 523] on input "range" at bounding box center [379, 526] width 615 height 6
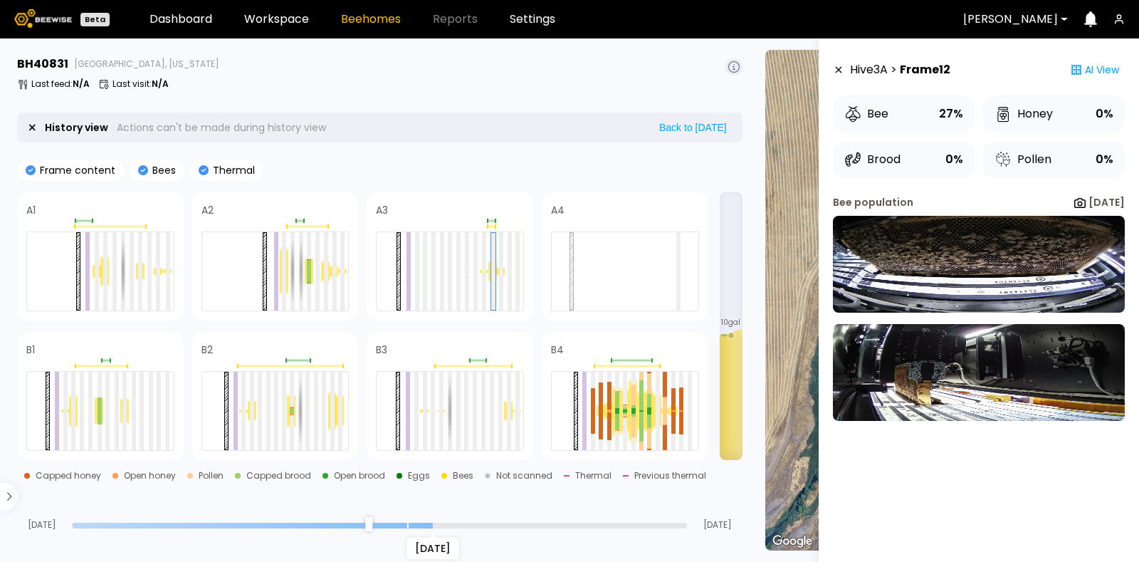
click at [387, 521] on div "Aug 25" at bounding box center [379, 525] width 615 height 10
click at [373, 523] on input "range" at bounding box center [379, 526] width 615 height 6
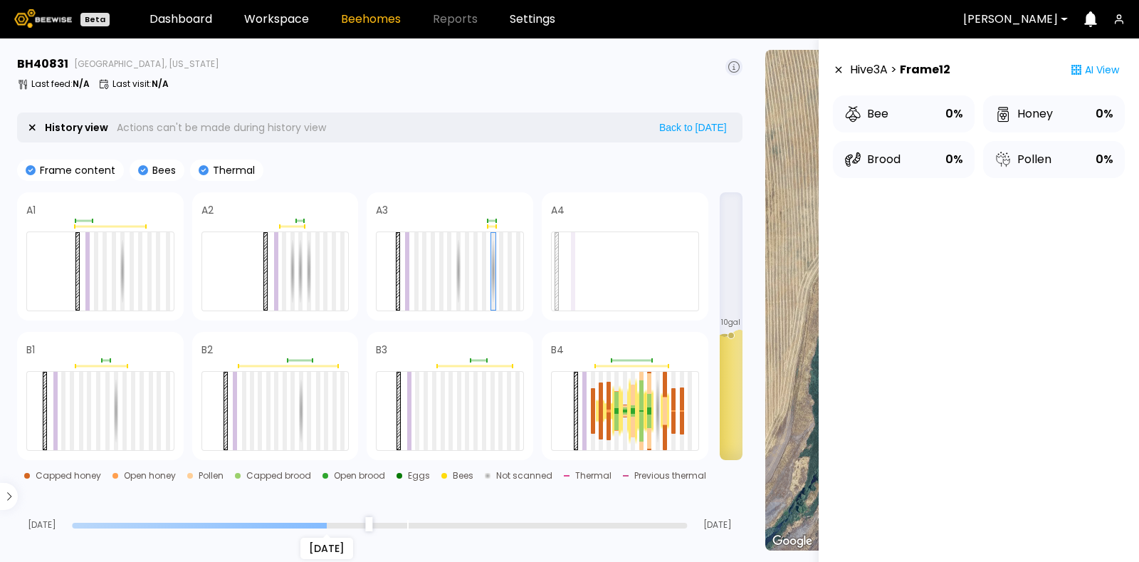
click at [332, 523] on input "range" at bounding box center [379, 526] width 615 height 6
click at [260, 520] on div "[DATE]" at bounding box center [379, 525] width 615 height 10
click at [270, 521] on div "[DATE]" at bounding box center [379, 525] width 615 height 10
click at [286, 523] on input "range" at bounding box center [379, 526] width 615 height 6
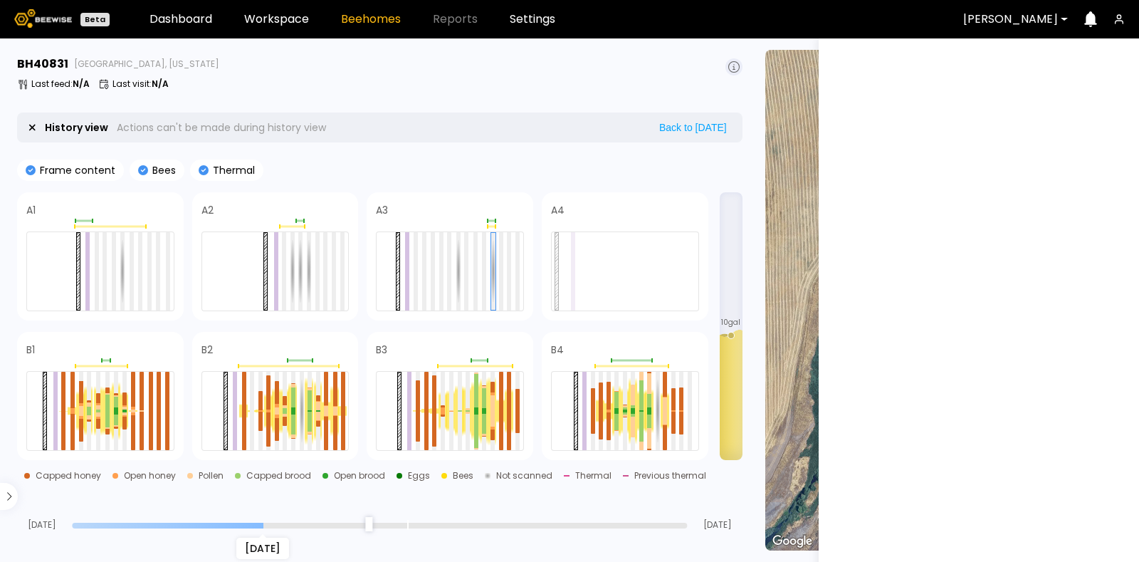
click at [258, 523] on input "range" at bounding box center [379, 526] width 615 height 6
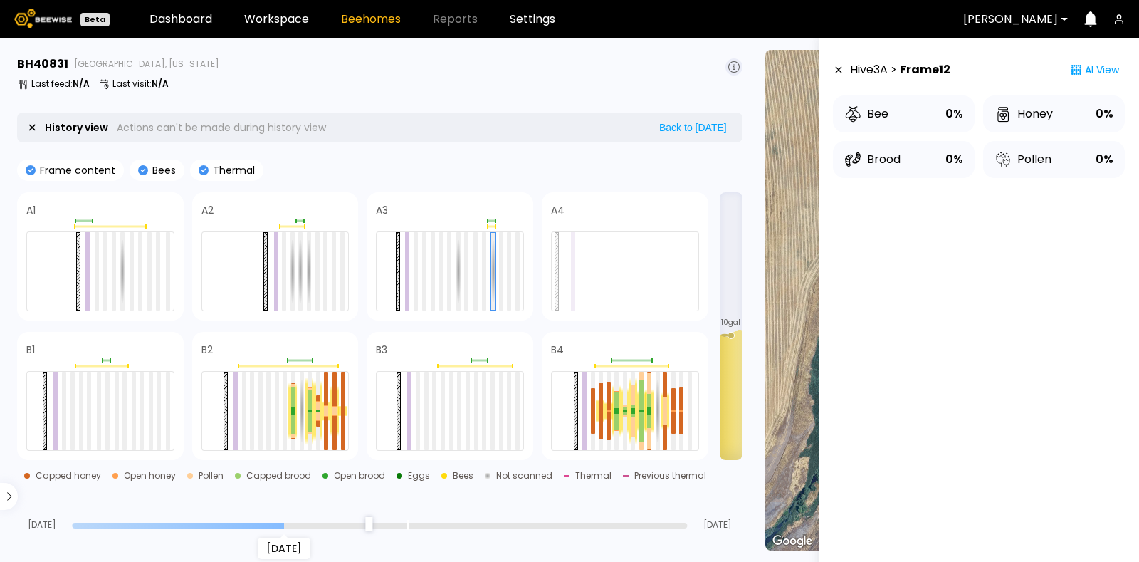
click at [293, 523] on input "range" at bounding box center [379, 526] width 615 height 6
click at [331, 524] on input "range" at bounding box center [379, 526] width 615 height 6
click at [376, 521] on div "[DATE]" at bounding box center [379, 525] width 615 height 10
click at [459, 520] on div "[DATE]" at bounding box center [379, 525] width 615 height 10
click at [534, 518] on div "Aug 08 Aug 20 Sep 07" at bounding box center [380, 510] width 726 height 38
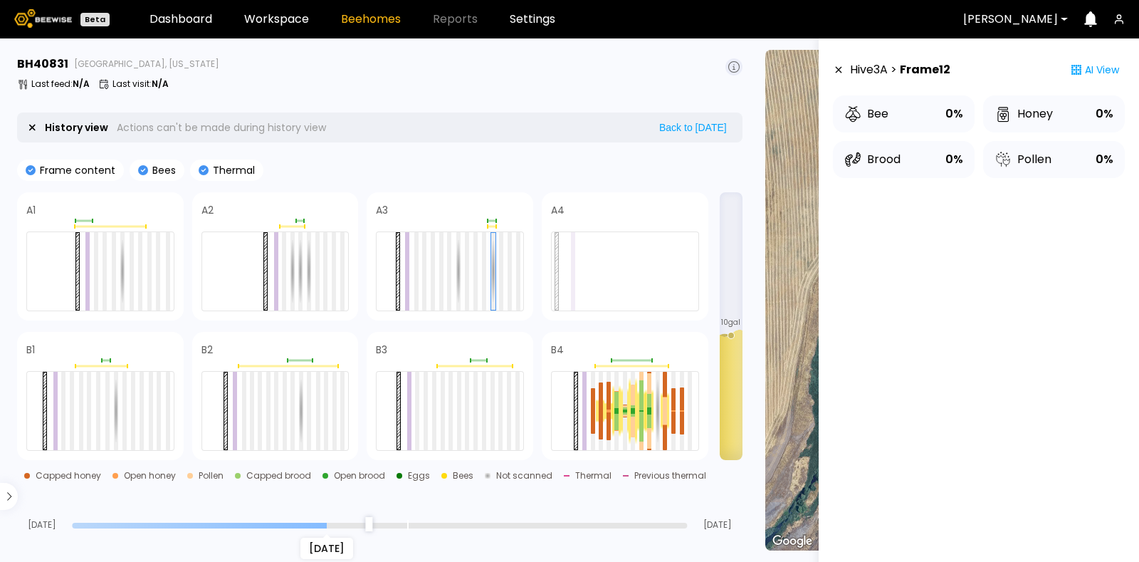
click at [530, 525] on input "range" at bounding box center [379, 526] width 615 height 6
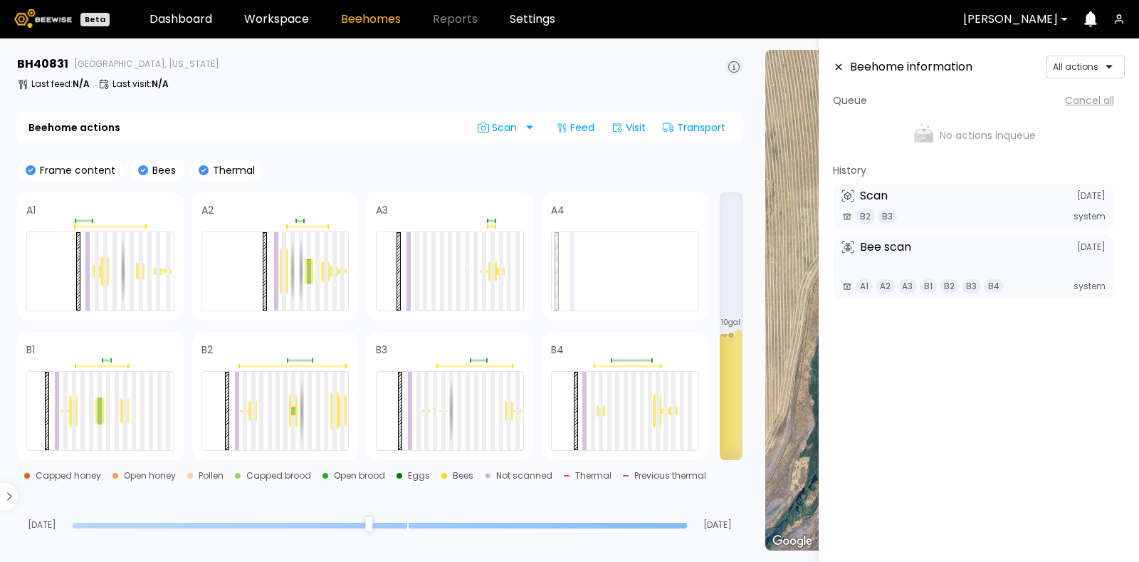
type input "*"
click at [681, 525] on input "range" at bounding box center [379, 526] width 615 height 6
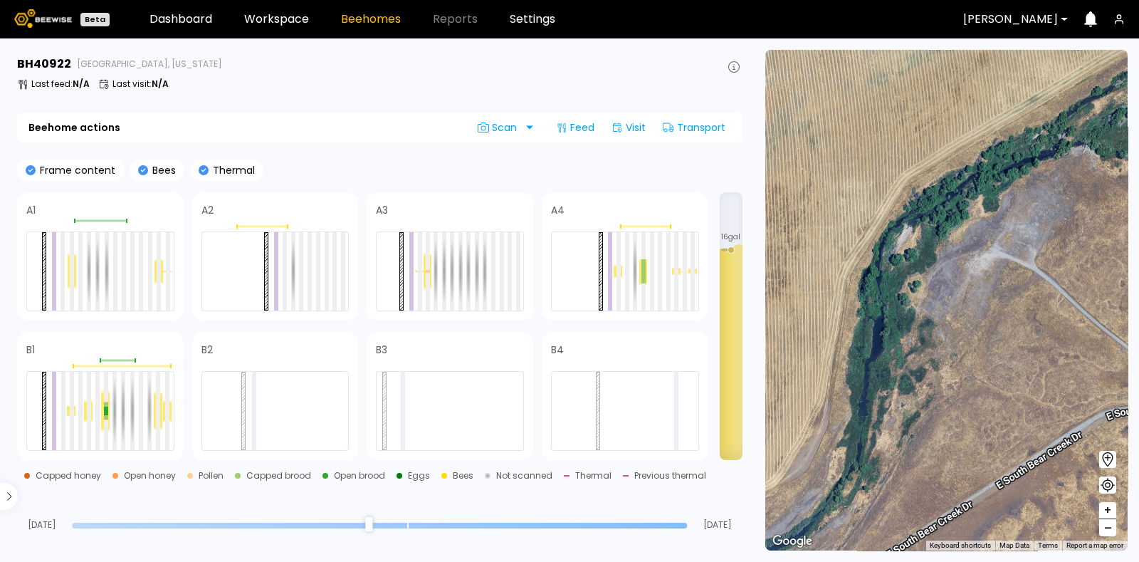
click at [410, 525] on input "range" at bounding box center [379, 526] width 615 height 6
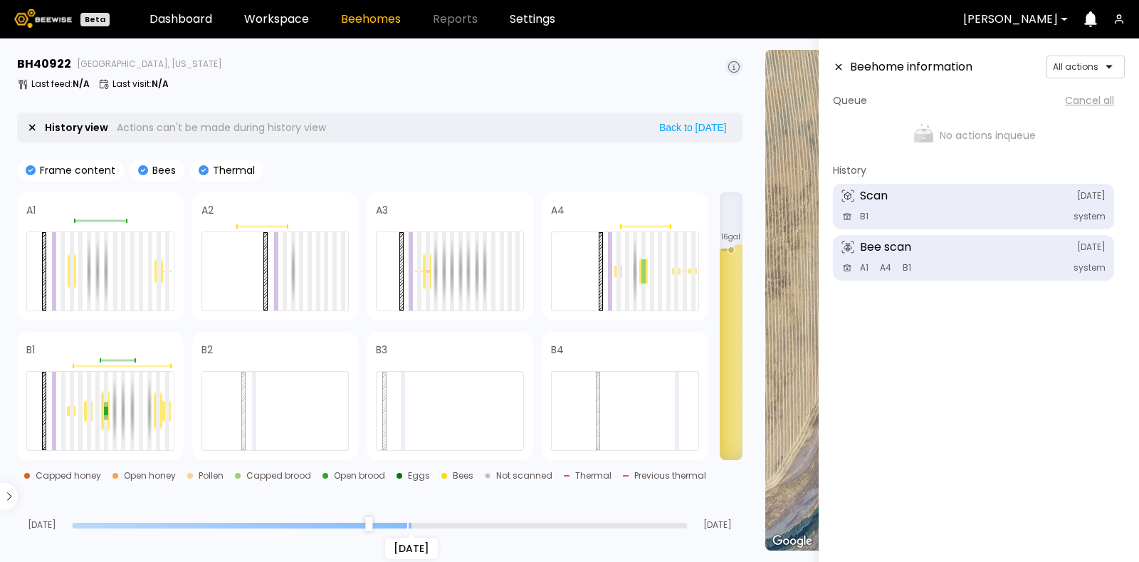
click at [387, 523] on input "range" at bounding box center [379, 526] width 615 height 6
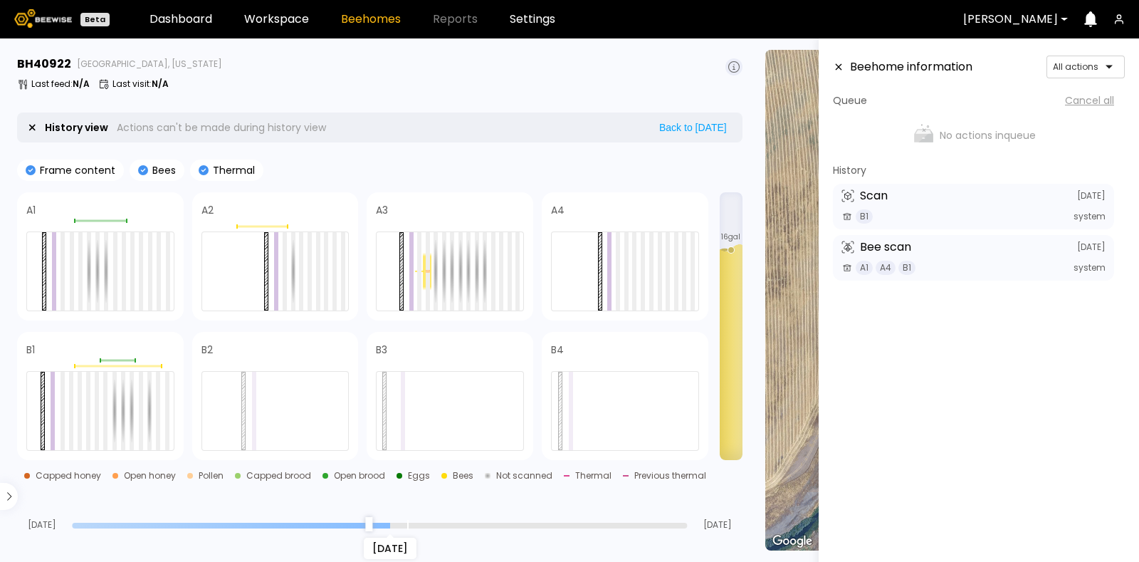
click at [408, 528] on input "range" at bounding box center [379, 526] width 615 height 6
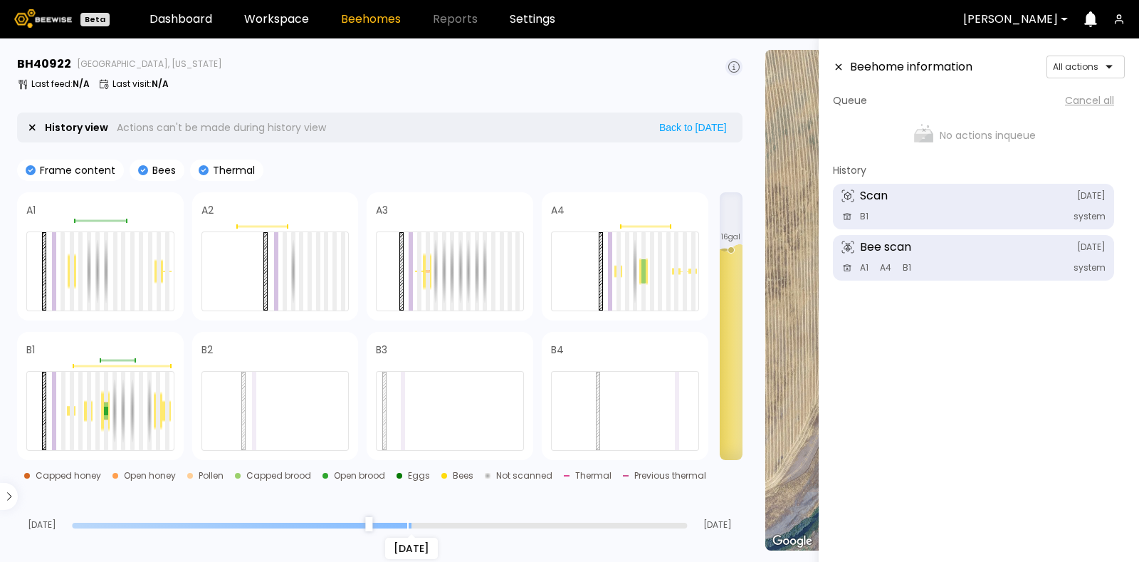
click at [389, 520] on div "[DATE]" at bounding box center [379, 525] width 615 height 10
click at [402, 528] on input "range" at bounding box center [379, 526] width 615 height 6
click at [386, 521] on div "[DATE]" at bounding box center [379, 525] width 615 height 10
click at [413, 528] on input "range" at bounding box center [379, 526] width 615 height 6
click at [157, 274] on div at bounding box center [159, 271] width 4 height 78
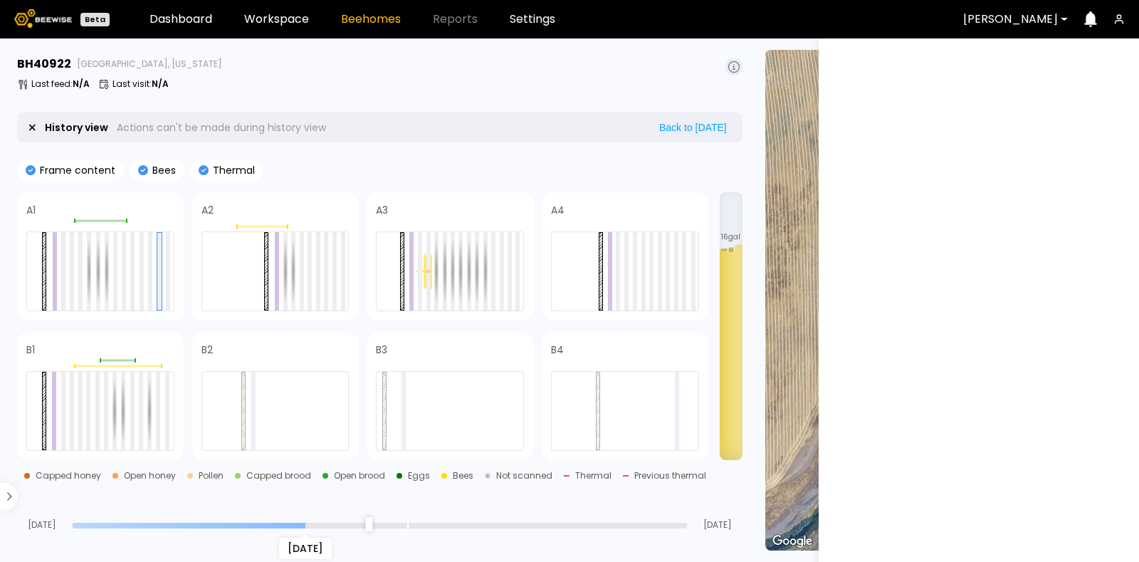
click at [313, 523] on input "range" at bounding box center [379, 526] width 615 height 6
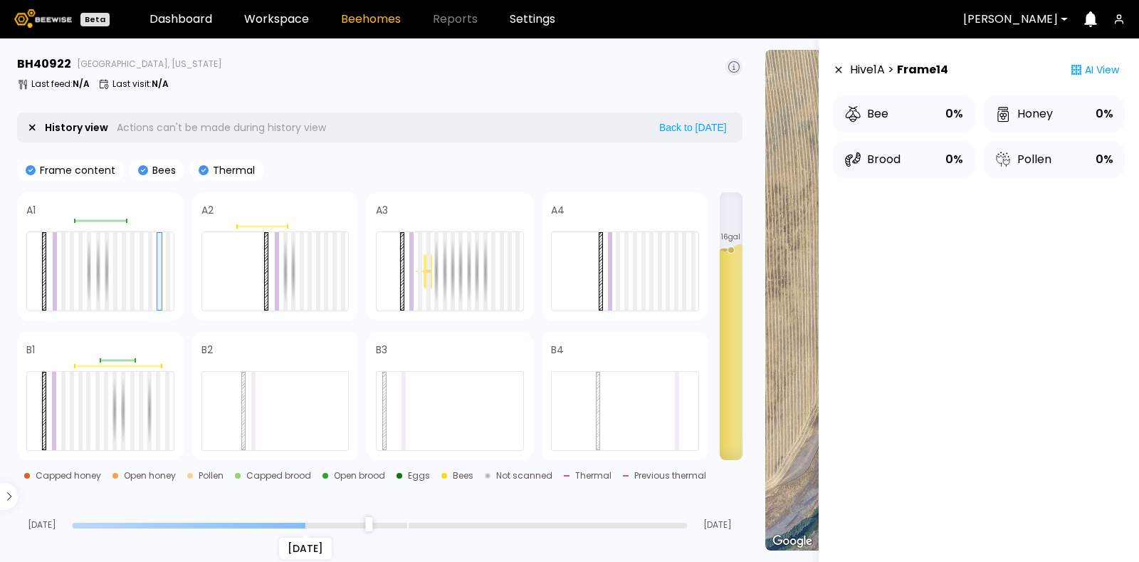
drag, startPoint x: 237, startPoint y: 498, endPoint x: 199, endPoint y: 495, distance: 37.9
click at [234, 498] on div "Aug 08 Aug 19 Sep 07" at bounding box center [380, 510] width 726 height 38
click at [167, 498] on div "Aug 08 Aug 19 Sep 07" at bounding box center [380, 510] width 726 height 38
click at [418, 520] on div "Aug 19" at bounding box center [379, 525] width 615 height 10
click at [416, 525] on input "range" at bounding box center [379, 526] width 615 height 6
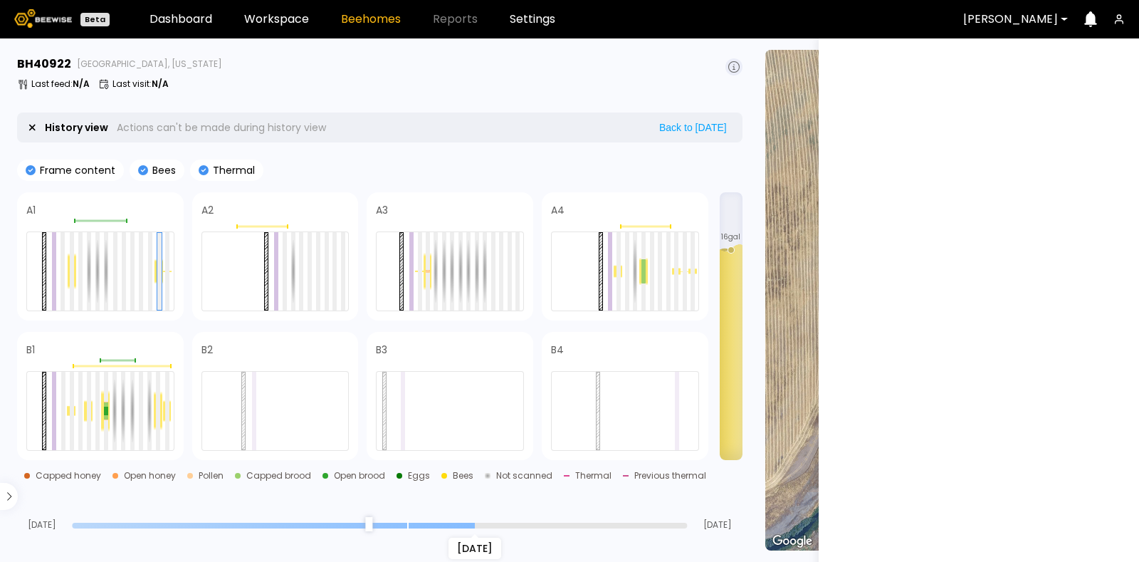
click at [464, 525] on input "range" at bounding box center [379, 526] width 615 height 6
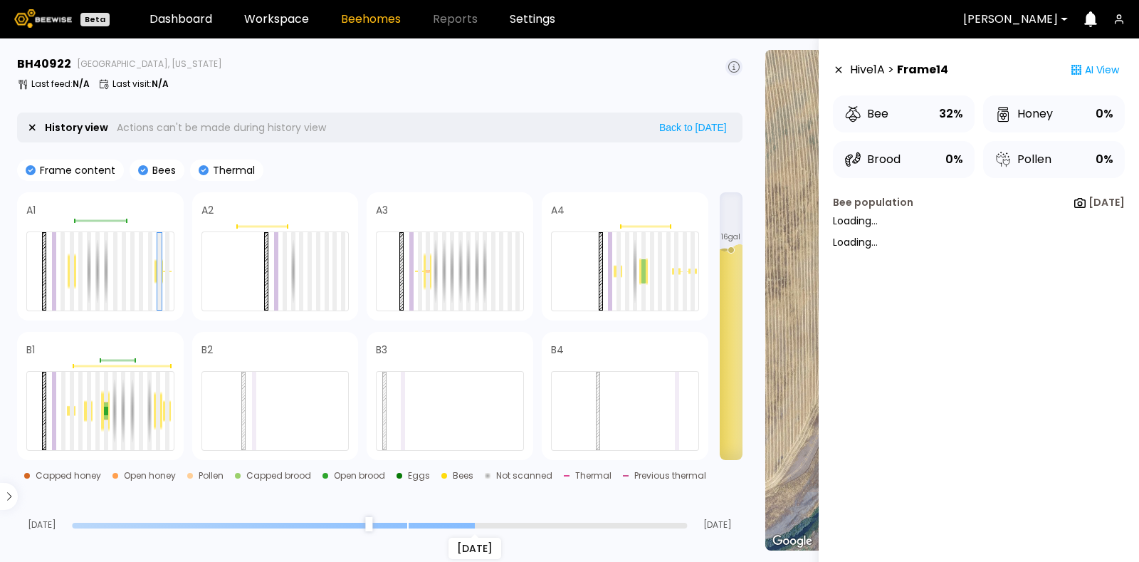
click at [525, 532] on section "BH 40922 Bear Creek, California Last feed : N/A Last visit : N/A History view A…" at bounding box center [381, 299] width 745 height 523
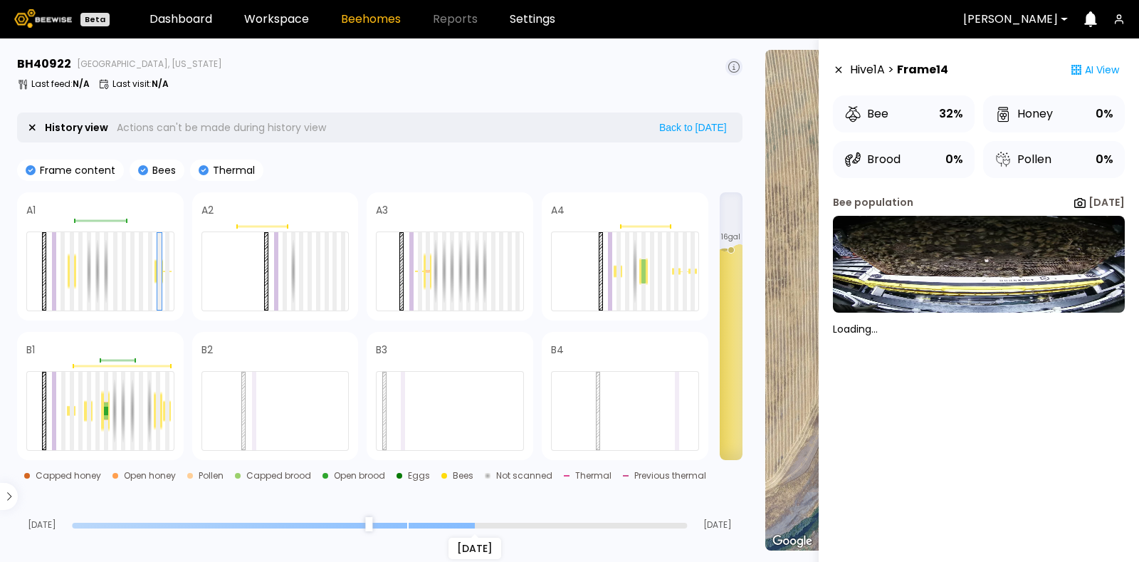
click at [562, 521] on div "Aug 27" at bounding box center [379, 525] width 615 height 10
drag, startPoint x: 582, startPoint y: 517, endPoint x: 576, endPoint y: 525, distance: 10.1
click at [582, 518] on div "Aug 08 Aug 27 Sep 07" at bounding box center [380, 510] width 726 height 38
drag, startPoint x: 575, startPoint y: 525, endPoint x: 606, endPoint y: 525, distance: 30.6
click at [582, 525] on input "range" at bounding box center [379, 526] width 615 height 6
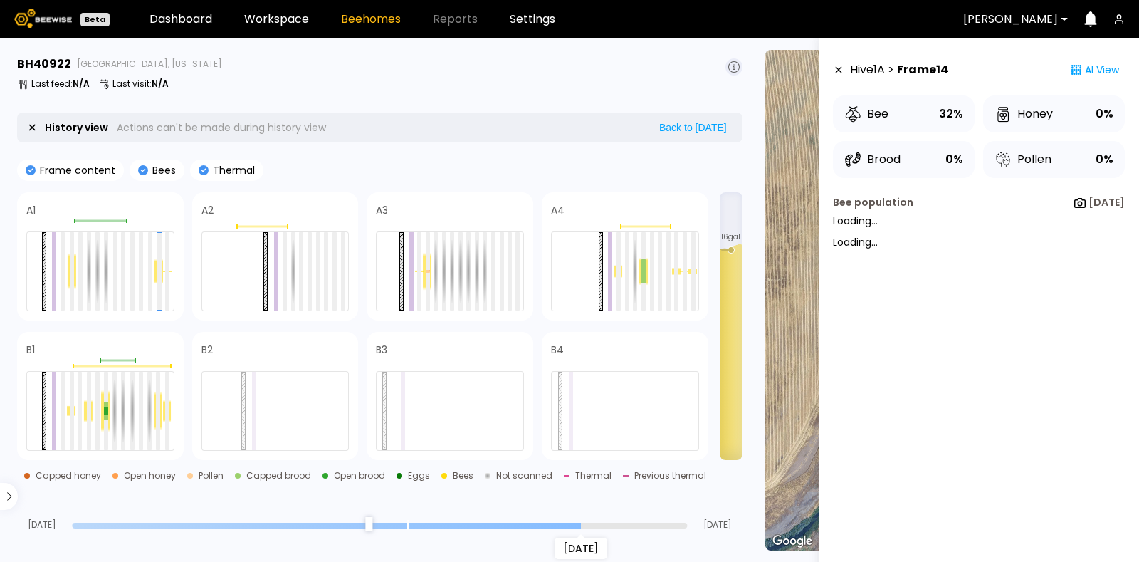
drag, startPoint x: 623, startPoint y: 527, endPoint x: 635, endPoint y: 527, distance: 12.1
click at [624, 527] on input "range" at bounding box center [379, 526] width 615 height 6
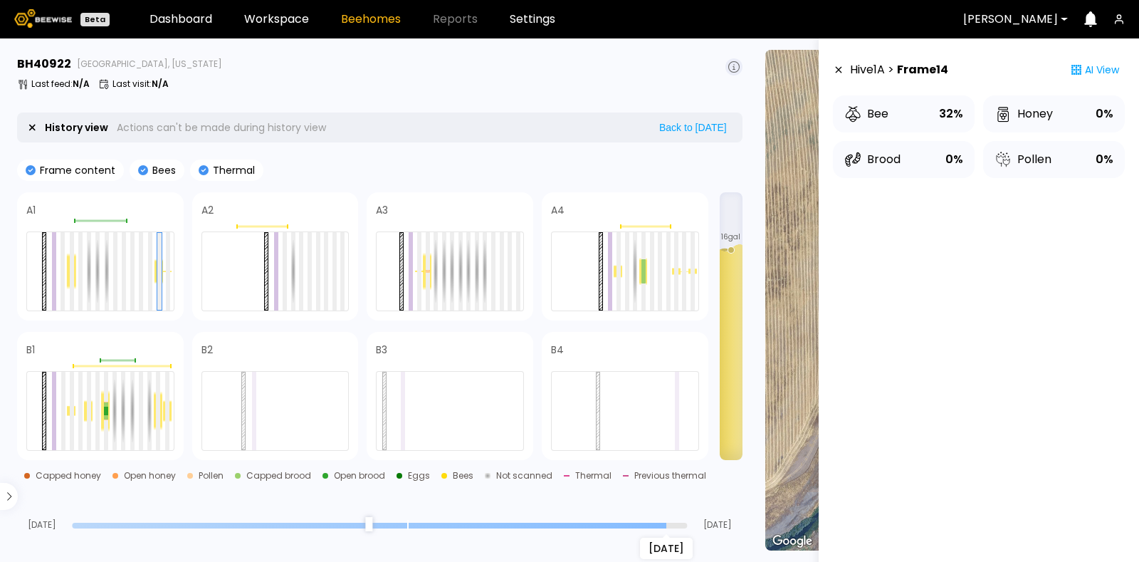
type input "*"
click at [666, 527] on input "range" at bounding box center [379, 526] width 615 height 6
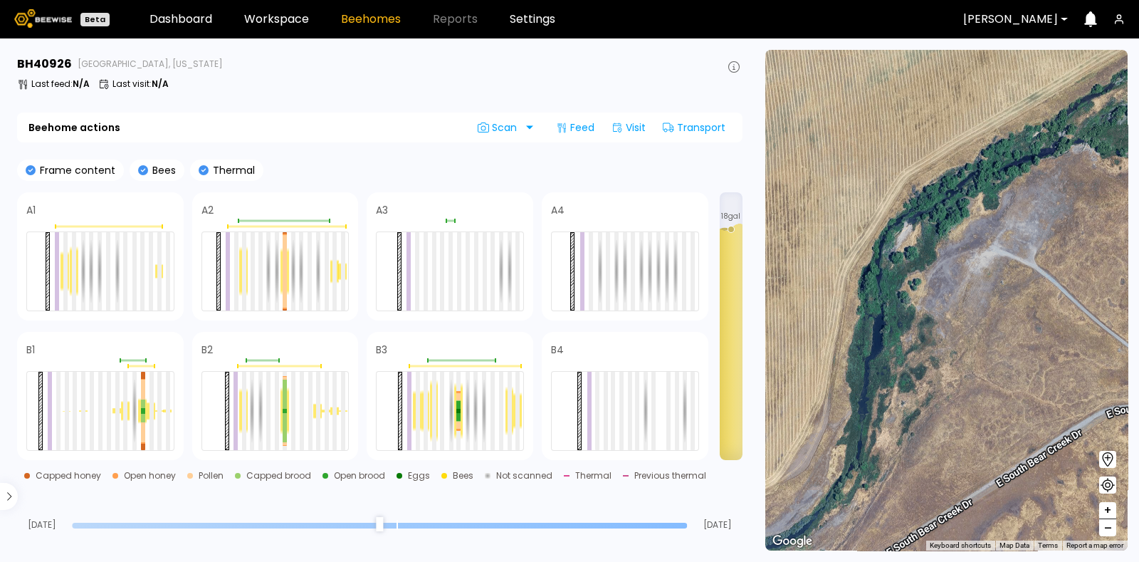
click at [402, 523] on input "range" at bounding box center [379, 526] width 615 height 6
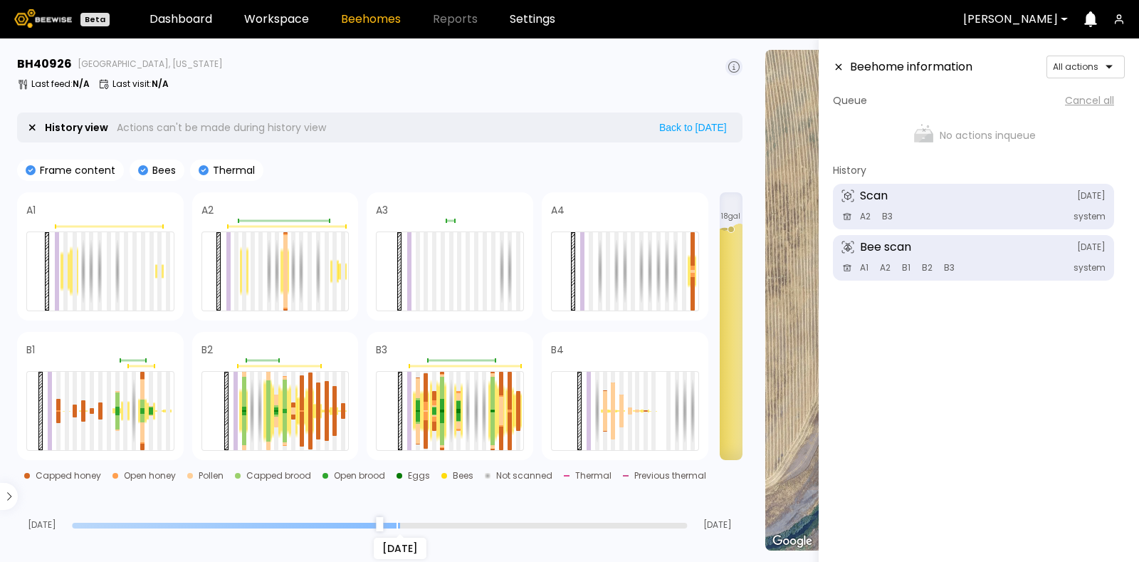
click at [376, 520] on div "[DATE]" at bounding box center [379, 525] width 615 height 10
click at [370, 521] on div "[DATE]" at bounding box center [379, 525] width 615 height 10
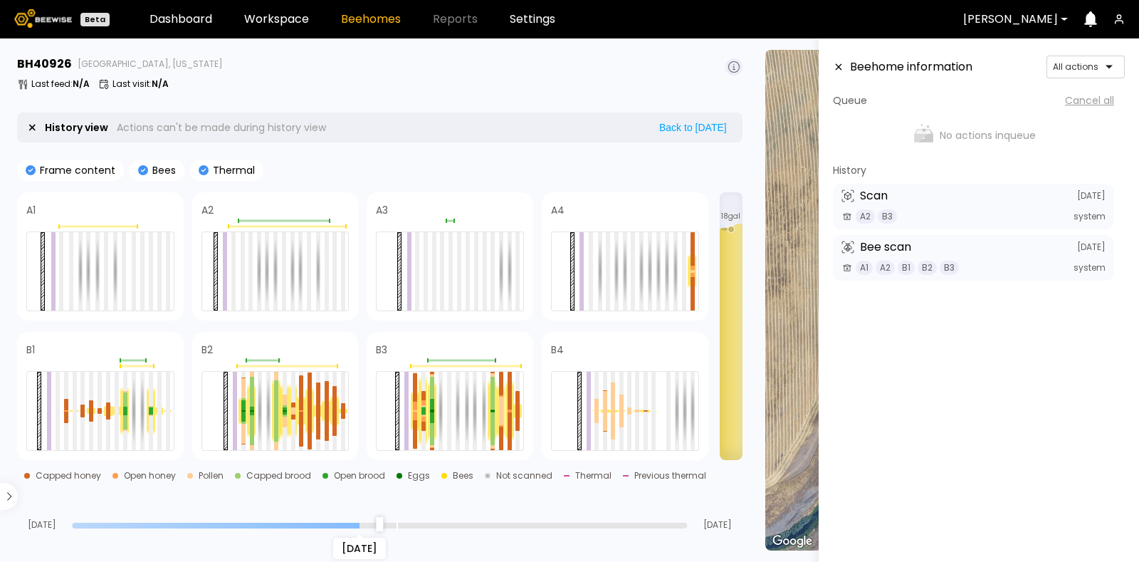
click at [360, 525] on input "range" at bounding box center [379, 526] width 615 height 6
click at [310, 523] on input "range" at bounding box center [379, 526] width 615 height 6
click at [279, 527] on input "range" at bounding box center [379, 526] width 615 height 6
click at [233, 523] on input "range" at bounding box center [379, 526] width 615 height 6
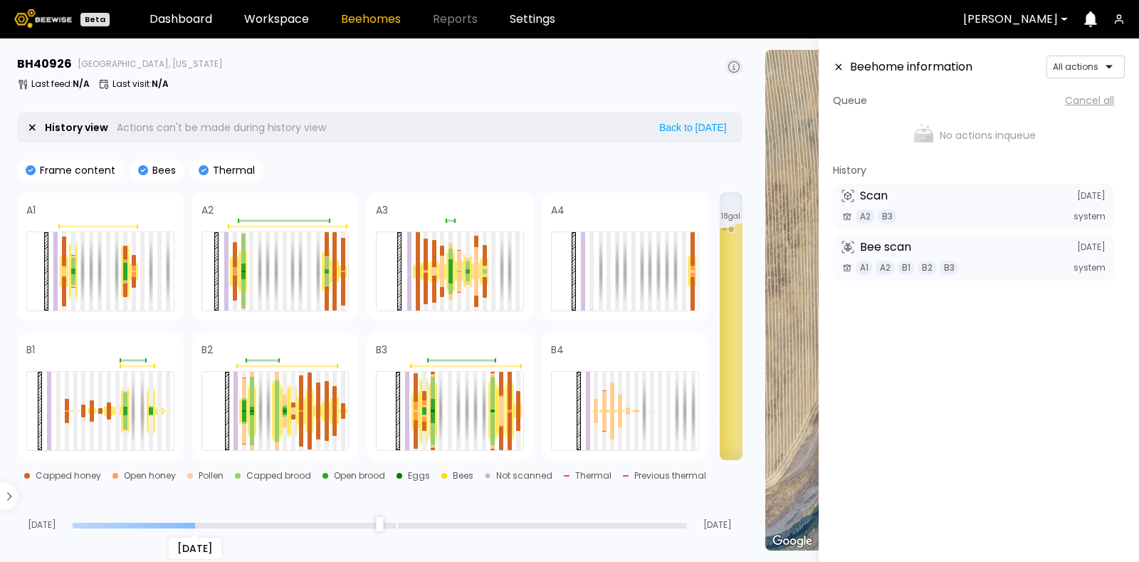
type input "**"
click at [197, 523] on input "range" at bounding box center [379, 526] width 615 height 6
click at [244, 280] on div at bounding box center [243, 293] width 4 height 29
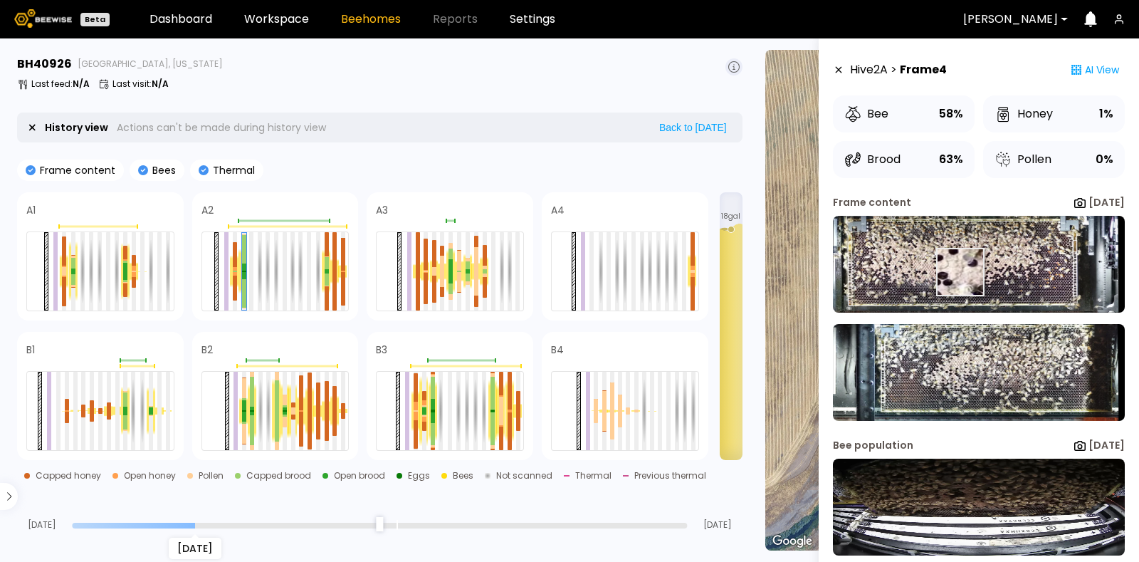
click at [960, 272] on img at bounding box center [979, 264] width 292 height 97
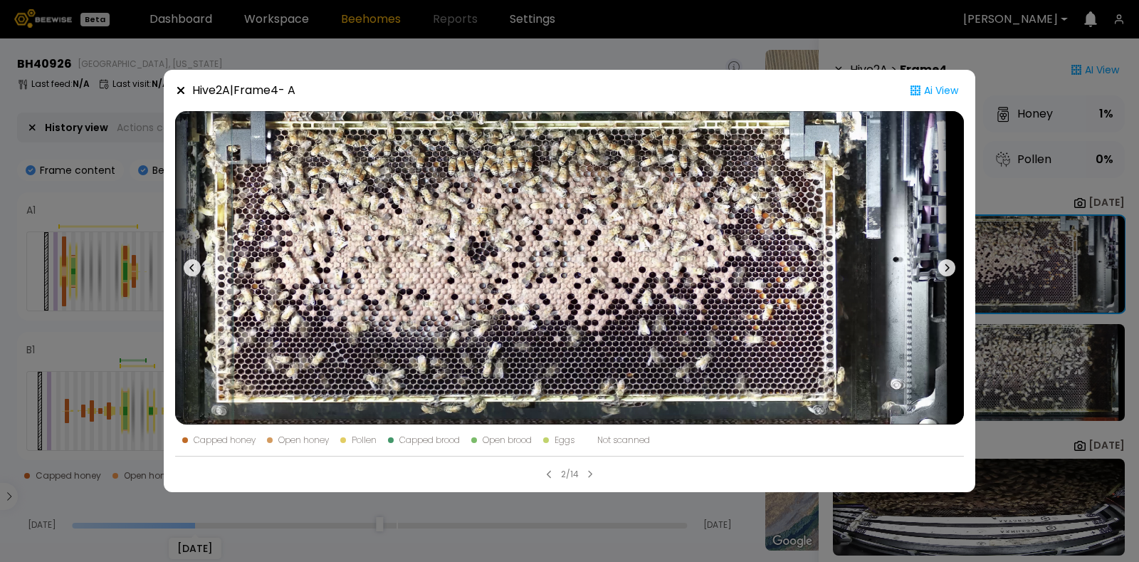
click at [950, 272] on icon at bounding box center [946, 267] width 17 height 17
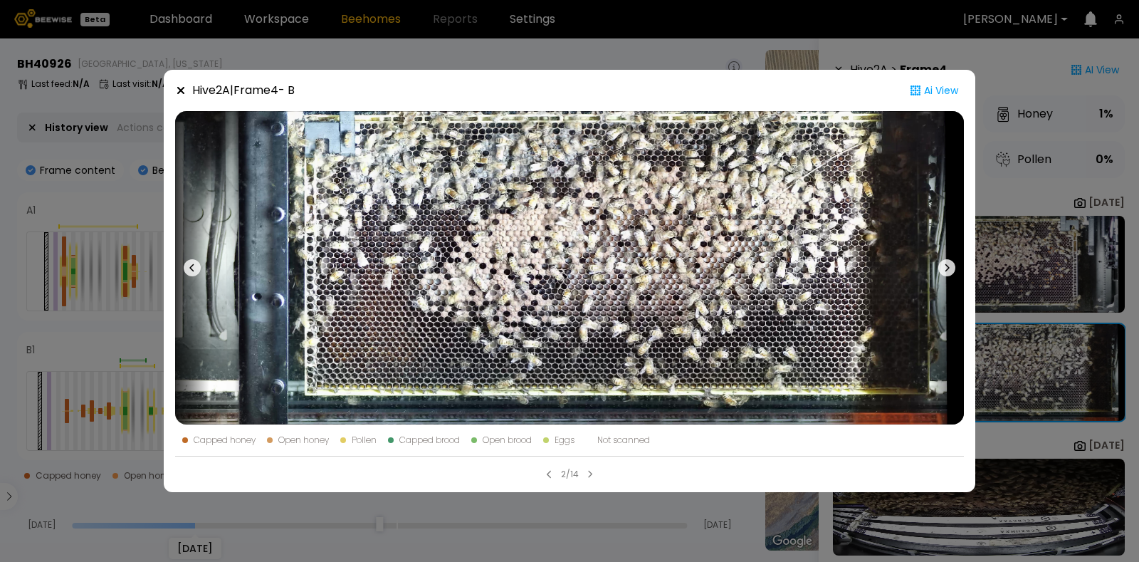
click at [946, 272] on icon at bounding box center [946, 267] width 17 height 17
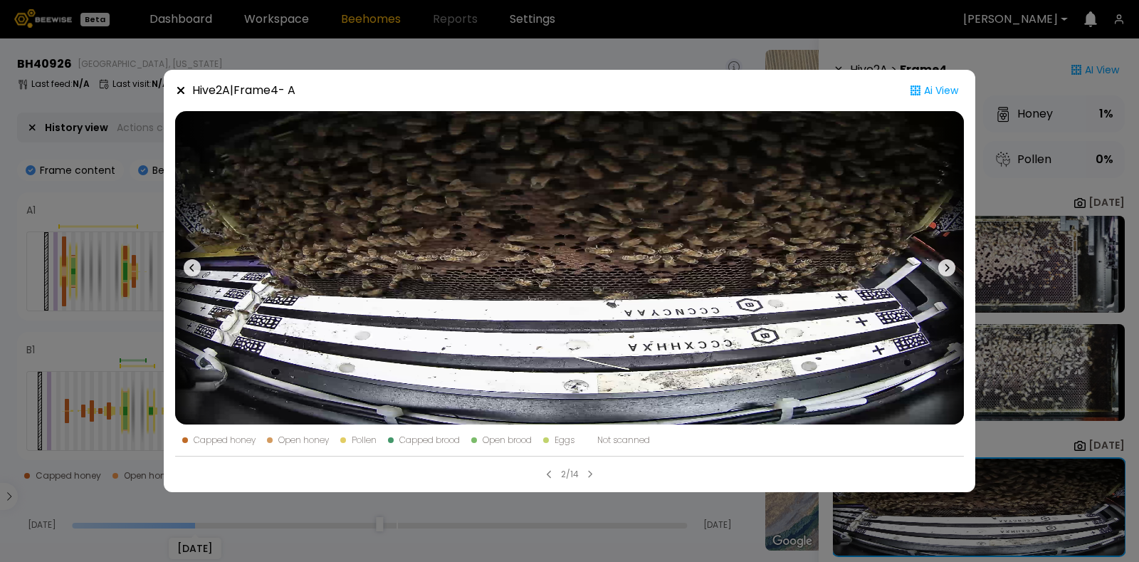
click at [946, 272] on icon at bounding box center [946, 267] width 17 height 17
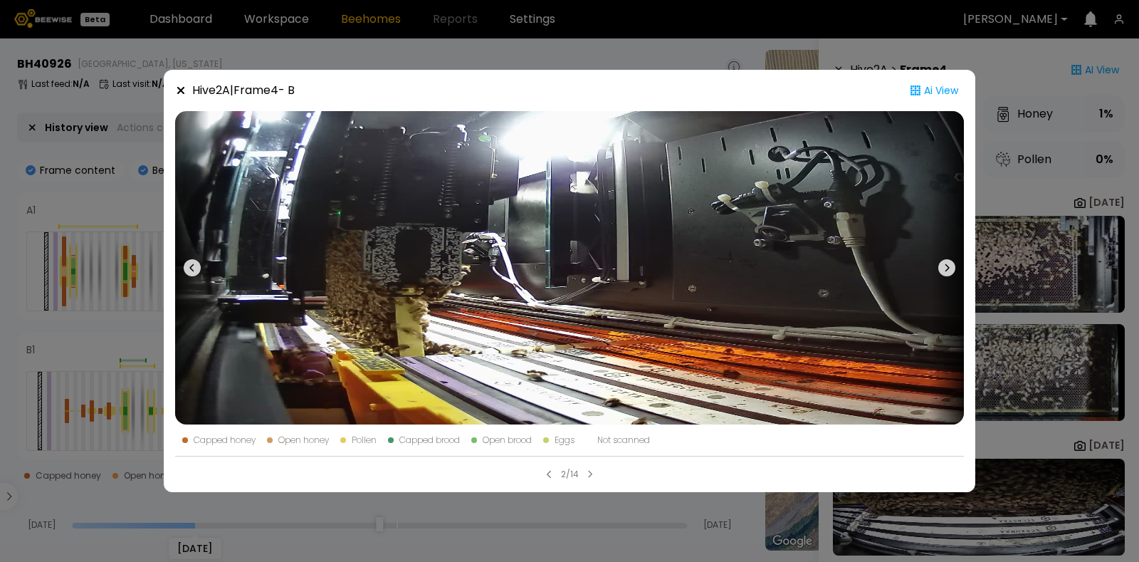
click at [177, 94] on icon at bounding box center [180, 90] width 11 height 11
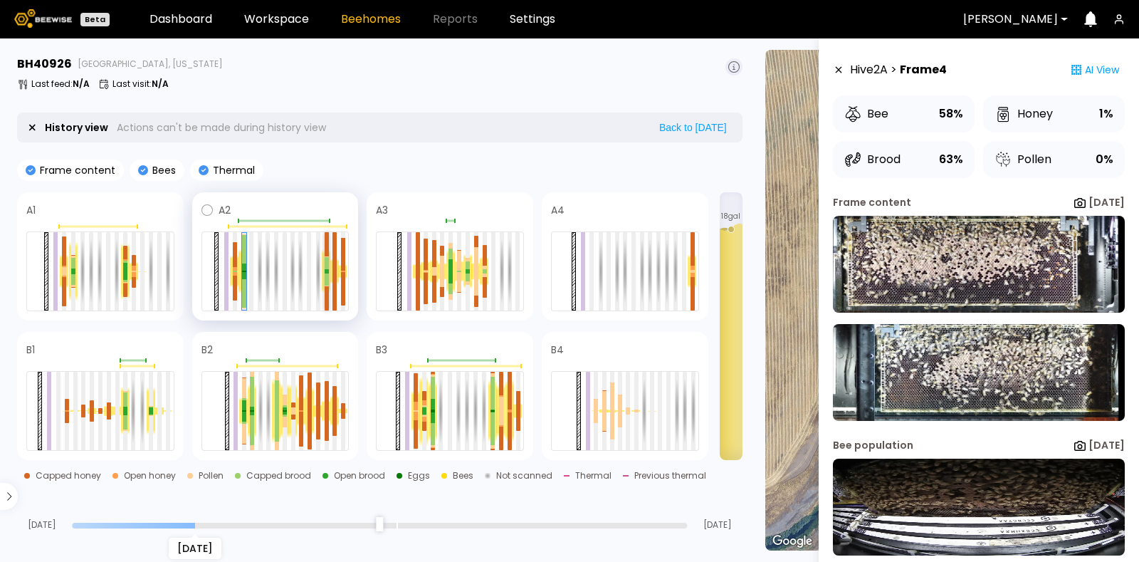
click at [328, 270] on div at bounding box center [327, 270] width 4 height 2
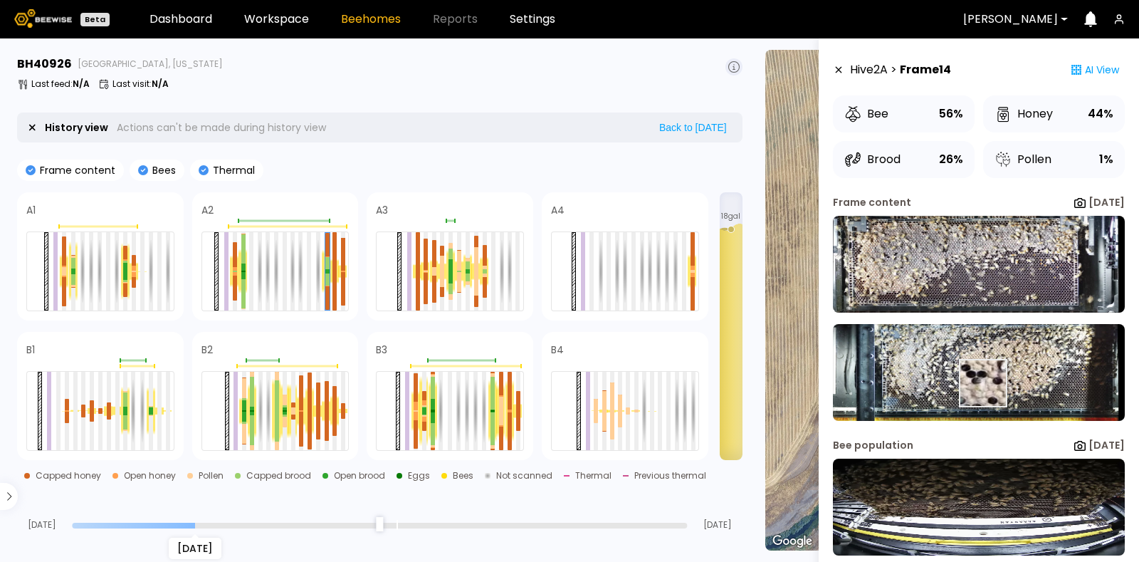
click at [982, 383] on img at bounding box center [979, 372] width 292 height 97
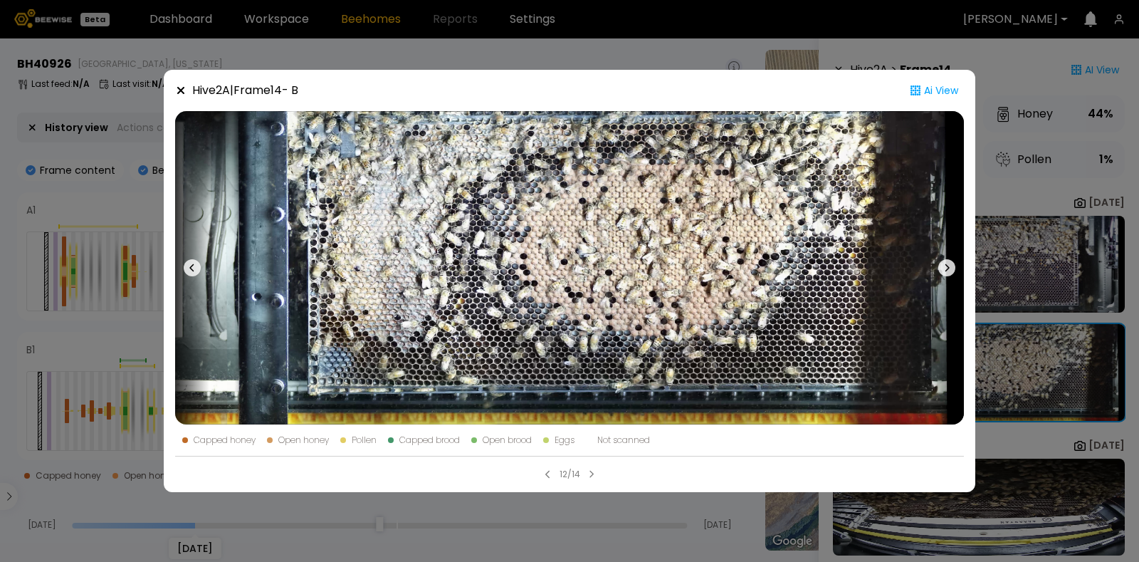
click at [179, 90] on icon at bounding box center [180, 90] width 7 height 7
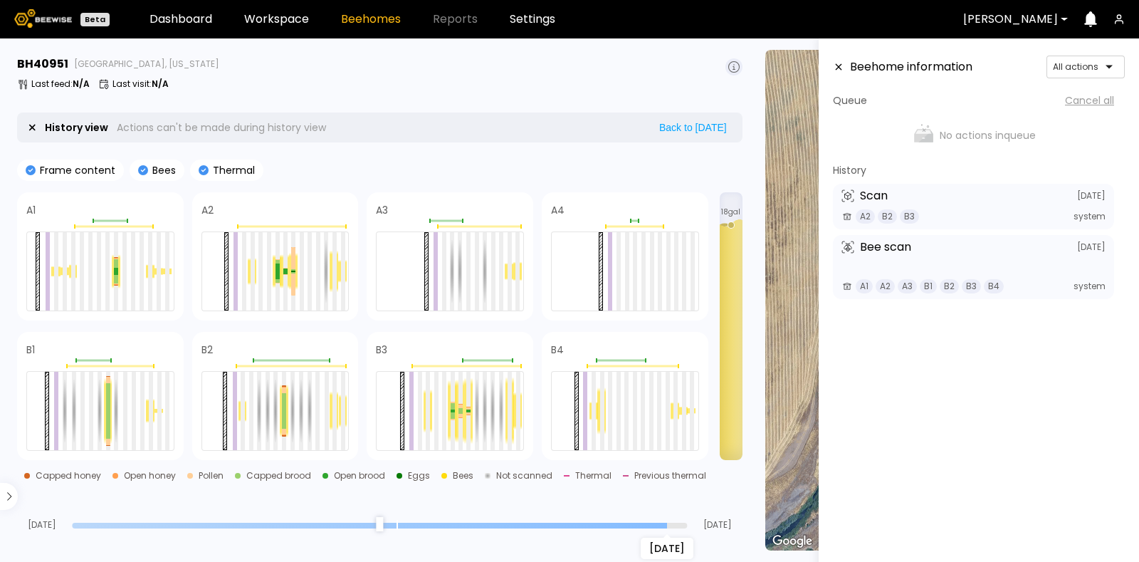
click at [662, 523] on input "range" at bounding box center [379, 526] width 615 height 6
click at [599, 523] on input "range" at bounding box center [379, 526] width 615 height 6
type input "**"
click at [398, 523] on input "range" at bounding box center [379, 526] width 615 height 6
